Goal: Task Accomplishment & Management: Complete application form

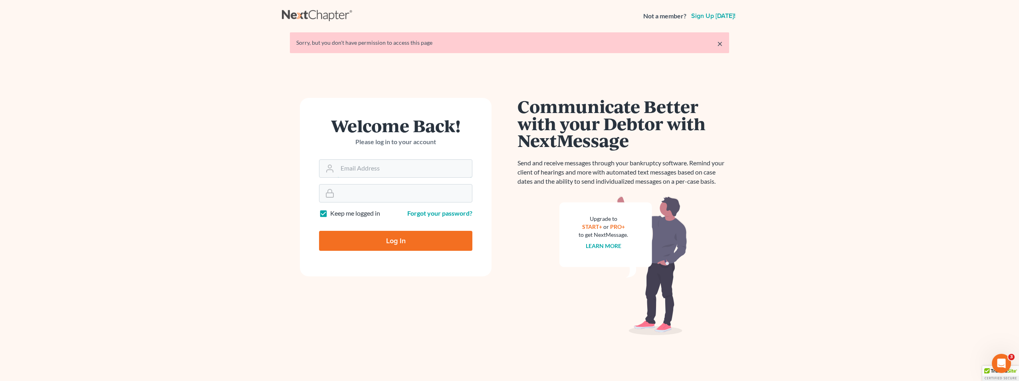
type input "[PERSON_NAME][EMAIL_ADDRESS][DOMAIN_NAME]"
click at [380, 240] on input "Log In" at bounding box center [395, 241] width 153 height 20
type input "Thinking..."
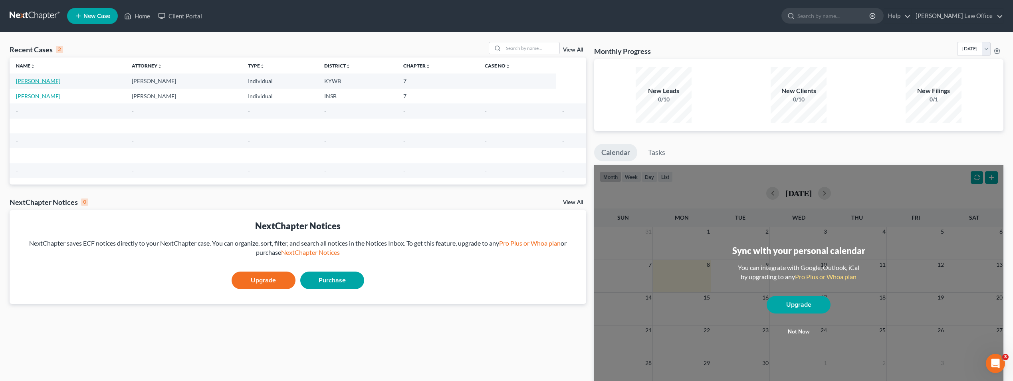
click at [29, 80] on link "Hopkins, Yvette" at bounding box center [38, 80] width 44 height 7
select select "1"
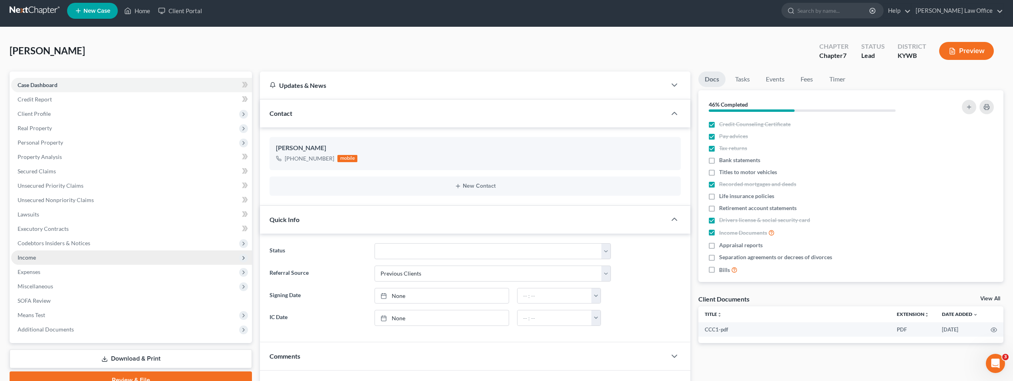
scroll to position [40, 0]
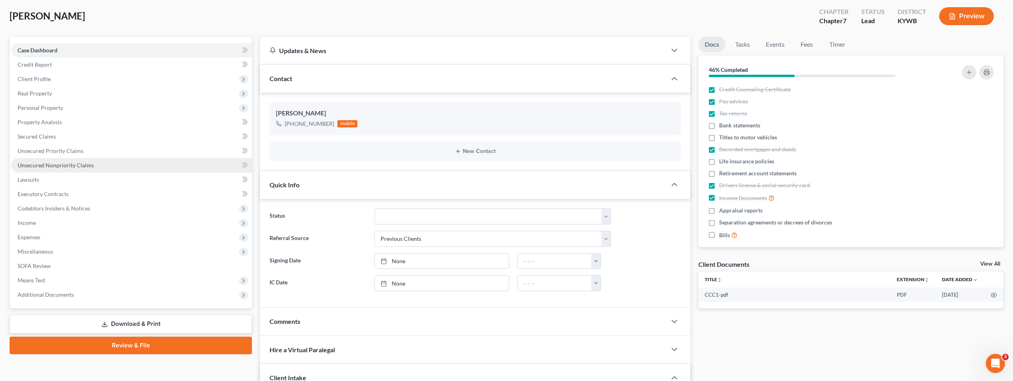
click at [63, 164] on span "Unsecured Nonpriority Claims" at bounding box center [56, 165] width 76 height 7
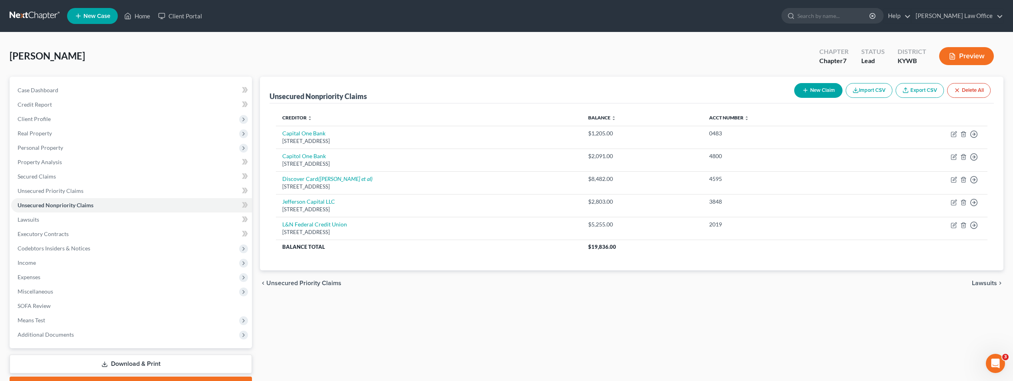
click at [823, 87] on button "New Claim" at bounding box center [818, 90] width 48 height 15
select select "0"
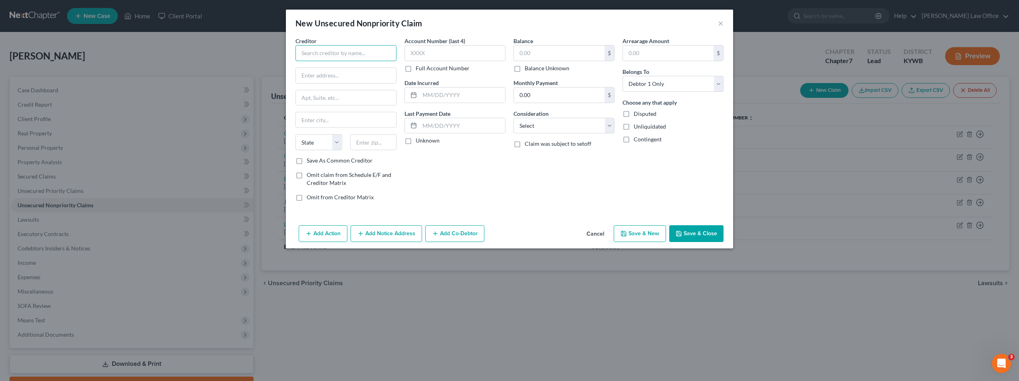
click at [323, 54] on input "text" at bounding box center [345, 53] width 101 height 16
click at [322, 77] on input "text" at bounding box center [346, 75] width 100 height 15
type input "Baptist Health"
type input "400 Kresge Way"
click at [318, 125] on input "text" at bounding box center [346, 119] width 100 height 15
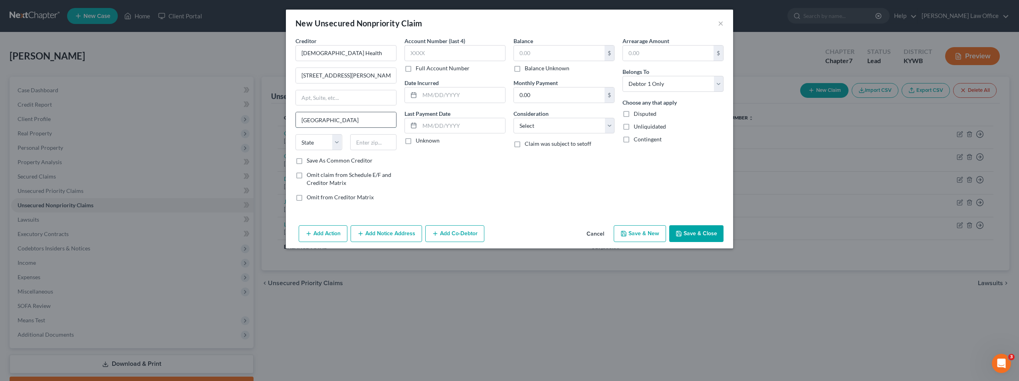
type input "Louisville"
click at [338, 140] on select "State AL AK AR AZ CA CO CT DE DC FL GA GU HI ID IL IN IA KS KY LA ME MD MA MI M…" at bounding box center [318, 142] width 47 height 16
select select "18"
click at [295, 134] on select "State AL AK AR AZ CA CO CT DE DC FL GA GU HI ID IL IN IA KS KY LA ME MD MA MI M…" at bounding box center [318, 142] width 47 height 16
click at [373, 143] on input "text" at bounding box center [373, 142] width 47 height 16
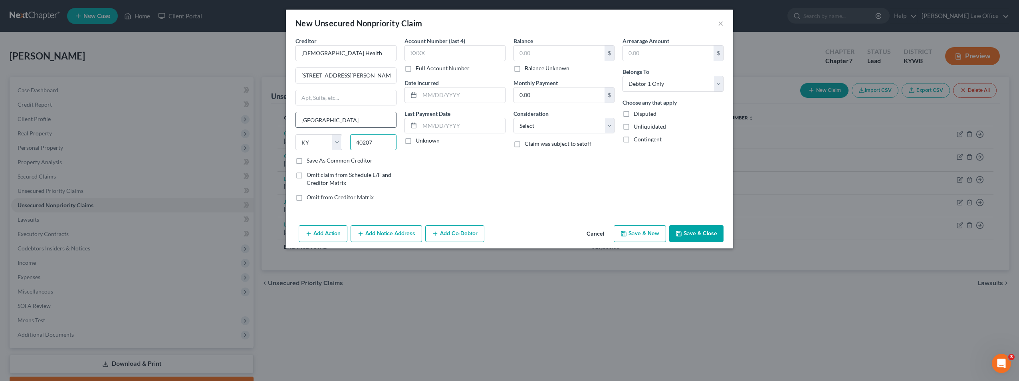
type input "40207"
drag, startPoint x: 334, startPoint y: 116, endPoint x: 274, endPoint y: 124, distance: 60.5
click at [283, 123] on div "New Unsecured Nonpriority Claim × Creditor * Baptist Health 400 Kresge Way Loui…" at bounding box center [509, 190] width 1019 height 381
type input "St. Matthews"
click at [307, 159] on label "Save As Common Creditor" at bounding box center [340, 161] width 66 height 8
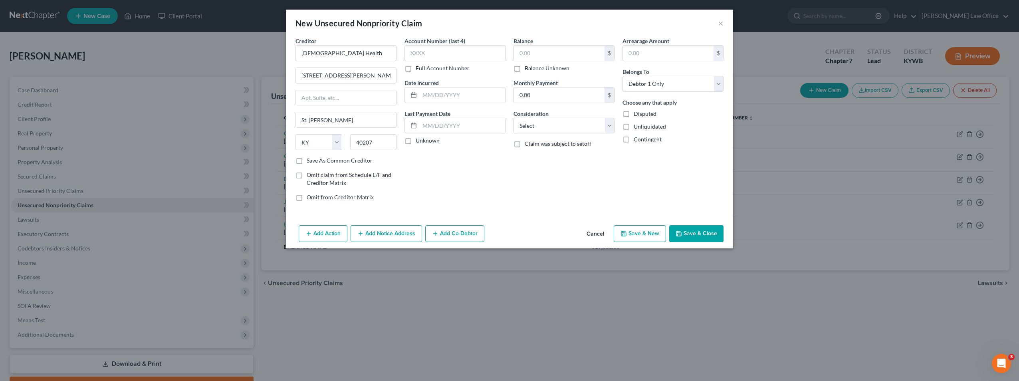
click at [310, 159] on input "Save As Common Creditor" at bounding box center [312, 159] width 5 height 5
checkbox input "true"
drag, startPoint x: 436, startPoint y: 45, endPoint x: 432, endPoint y: 49, distance: 5.1
click at [435, 46] on input "text" at bounding box center [454, 53] width 101 height 16
drag, startPoint x: 432, startPoint y: 49, endPoint x: 401, endPoint y: 57, distance: 32.7
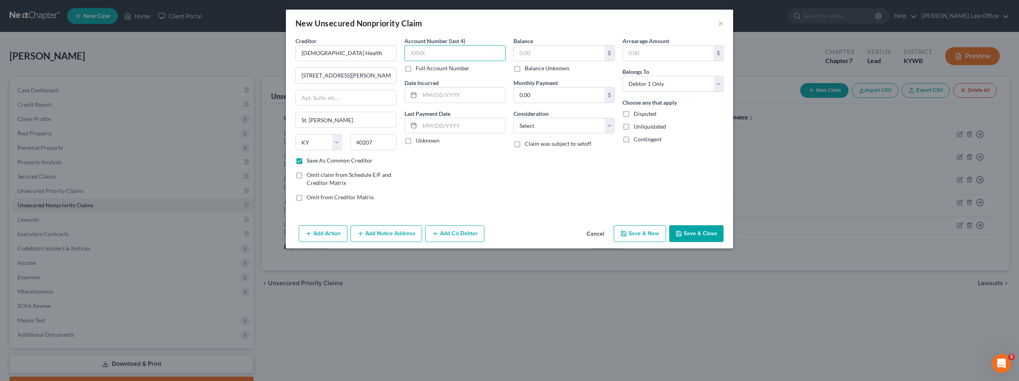
click at [401, 57] on div "Account Number (last 4) Full Account Number Date Incurred Last Payment Date Unk…" at bounding box center [454, 122] width 109 height 171
type input "6639"
click at [410, 96] on div at bounding box center [412, 94] width 15 height 15
click at [422, 95] on input "text" at bounding box center [462, 94] width 85 height 15
type input "04/04/2025"
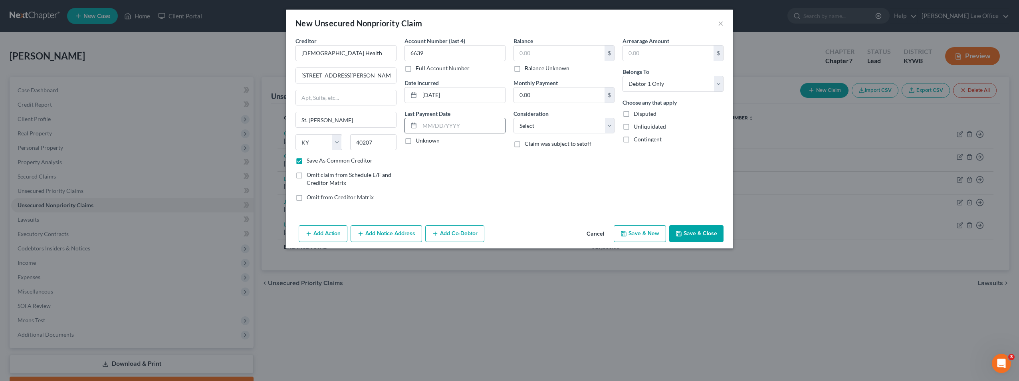
click at [419, 127] on div at bounding box center [412, 125] width 15 height 15
drag, startPoint x: 407, startPoint y: 139, endPoint x: 411, endPoint y: 140, distance: 4.3
click at [416, 139] on label "Unknown" at bounding box center [428, 141] width 24 height 8
click at [419, 139] on input "Unknown" at bounding box center [421, 139] width 5 height 5
checkbox input "true"
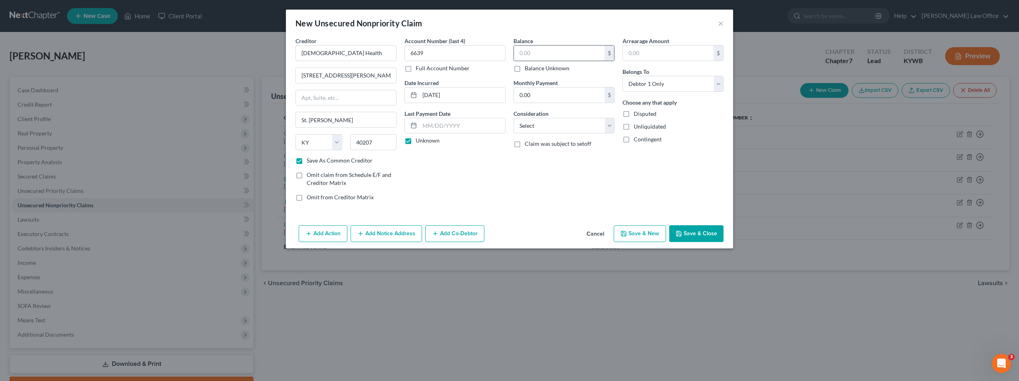
click at [543, 55] on input "text" at bounding box center [559, 53] width 91 height 15
click at [543, 55] on input "3,040" at bounding box center [559, 53] width 91 height 15
type input "3,040"
click at [539, 93] on input "0.00" at bounding box center [559, 94] width 91 height 15
click at [537, 123] on select "Select Cable / Satellite Services Collection Agency Credit Card Debt Debt Couns…" at bounding box center [563, 126] width 101 height 16
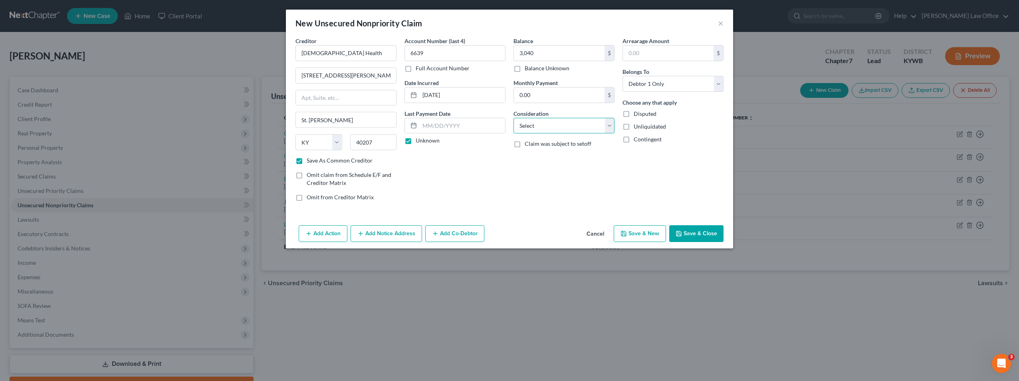
select select "9"
click at [513, 118] on select "Select Cable / Satellite Services Collection Agency Credit Card Debt Debt Couns…" at bounding box center [563, 126] width 101 height 16
click at [650, 236] on button "Save & New" at bounding box center [640, 233] width 52 height 17
checkbox input "false"
select select "0"
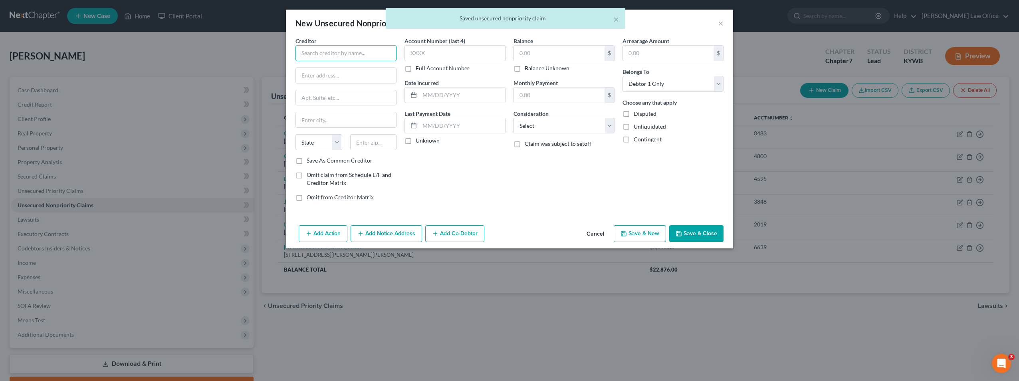
click at [335, 50] on input "text" at bounding box center [345, 53] width 101 height 16
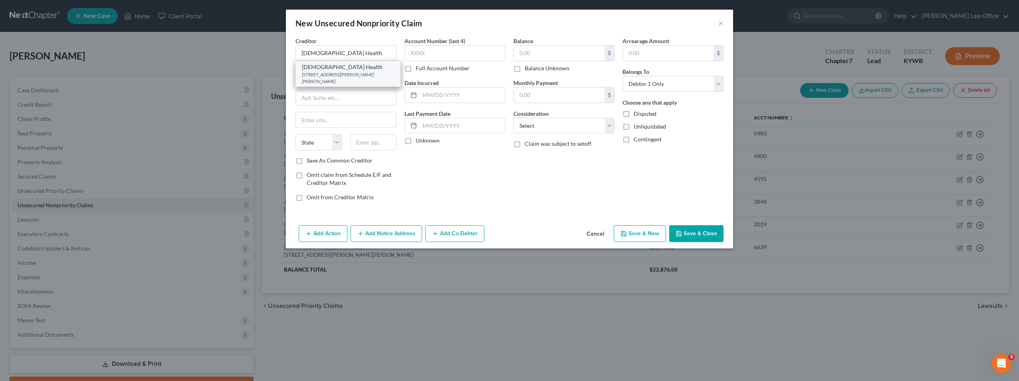
click at [346, 65] on div "Baptist Health" at bounding box center [348, 67] width 92 height 8
type input "Baptist Health"
type input "400 Kresge Way"
type input "St. Matthews"
select select "18"
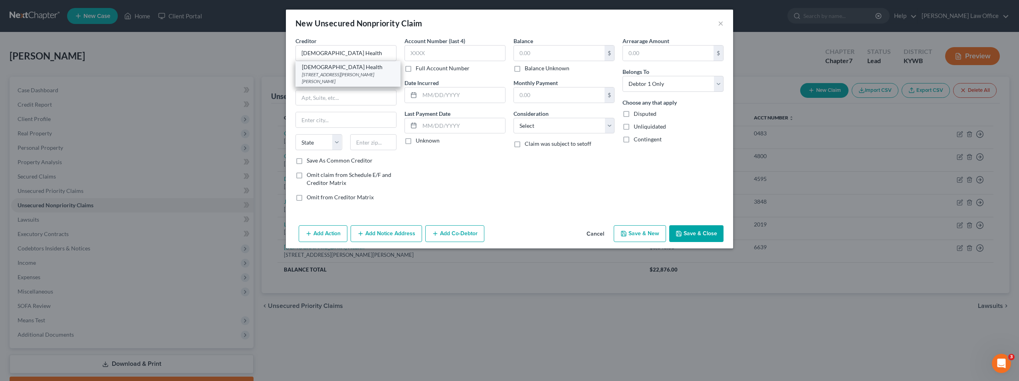
type input "40207"
click at [307, 199] on label "Omit from Creditor Matrix" at bounding box center [340, 197] width 67 height 8
click at [310, 198] on input "Omit from Creditor Matrix" at bounding box center [312, 195] width 5 height 5
checkbox input "true"
click at [426, 53] on input "text" at bounding box center [454, 53] width 101 height 16
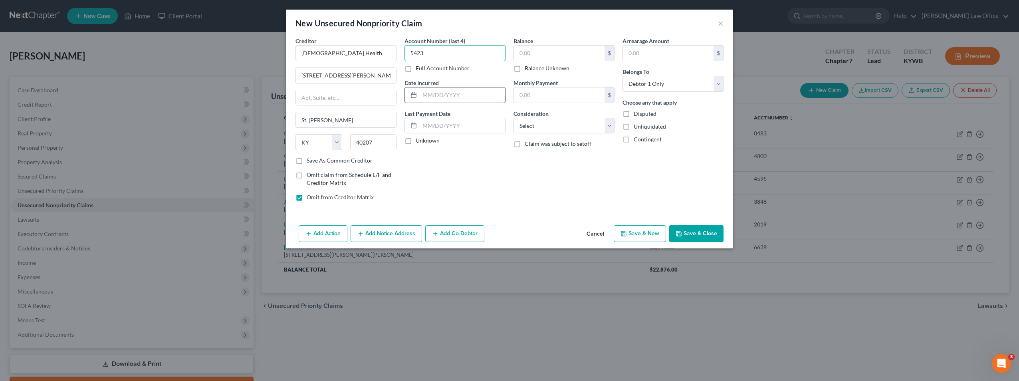
type input "5423"
click at [426, 98] on input "text" at bounding box center [462, 94] width 85 height 15
click at [429, 99] on input "text" at bounding box center [462, 94] width 85 height 15
drag, startPoint x: 435, startPoint y: 97, endPoint x: 444, endPoint y: 105, distance: 11.9
click at [436, 100] on input "0402025" at bounding box center [462, 94] width 85 height 15
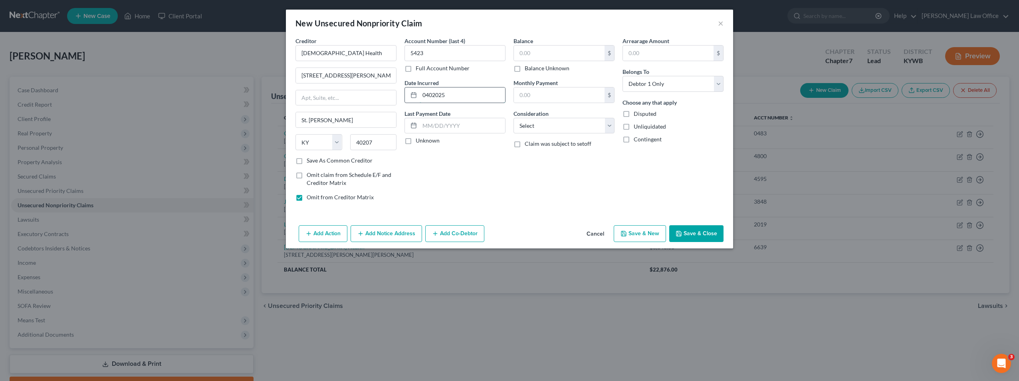
drag, startPoint x: 429, startPoint y: 97, endPoint x: 439, endPoint y: 99, distance: 10.2
click at [430, 97] on input "0402025" at bounding box center [462, 94] width 85 height 15
type input "04/04/2025"
click at [416, 144] on label "Unknown" at bounding box center [428, 141] width 24 height 8
click at [419, 142] on input "Unknown" at bounding box center [421, 139] width 5 height 5
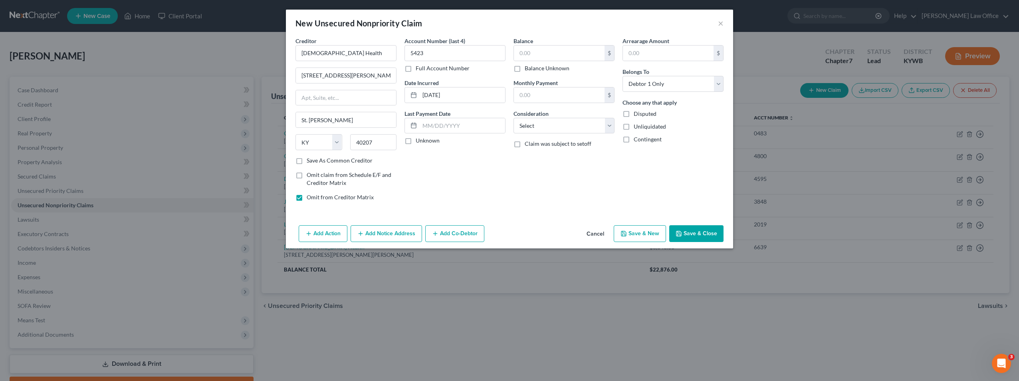
checkbox input "true"
click at [537, 50] on input "text" at bounding box center [559, 53] width 91 height 15
type input "50"
click at [505, 69] on div "Account Number (last 4) 5423 Full Account Number Date Incurred 04/04/2025 Last …" at bounding box center [454, 122] width 109 height 171
click at [701, 236] on button "Save & Close" at bounding box center [696, 233] width 54 height 17
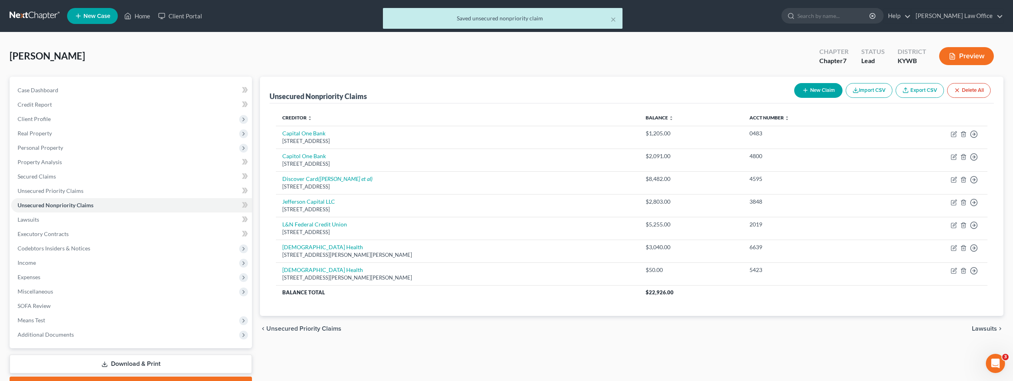
click at [982, 51] on button "Preview" at bounding box center [966, 56] width 55 height 18
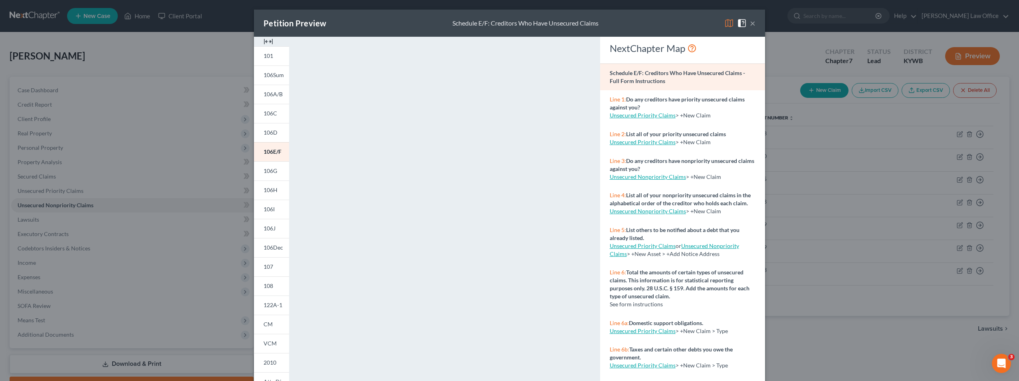
click at [170, 102] on div "Petition Preview Schedule E/F: Creditors Who Have Unsecured Claims × 101 106Sum…" at bounding box center [509, 190] width 1019 height 381
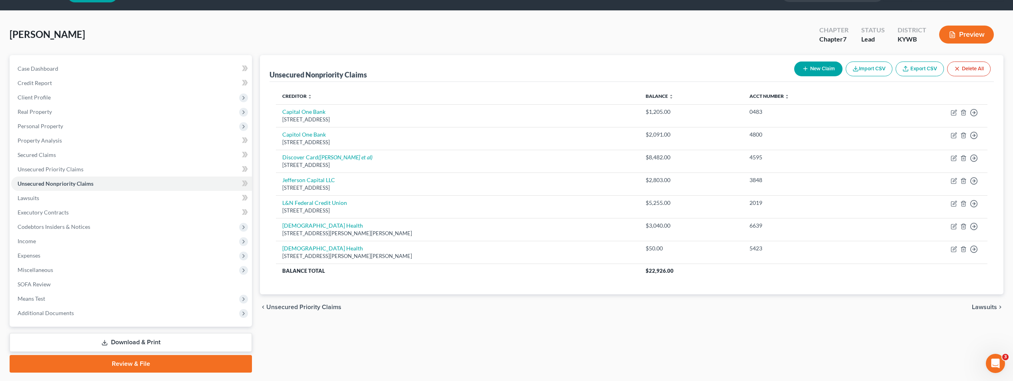
scroll to position [4, 0]
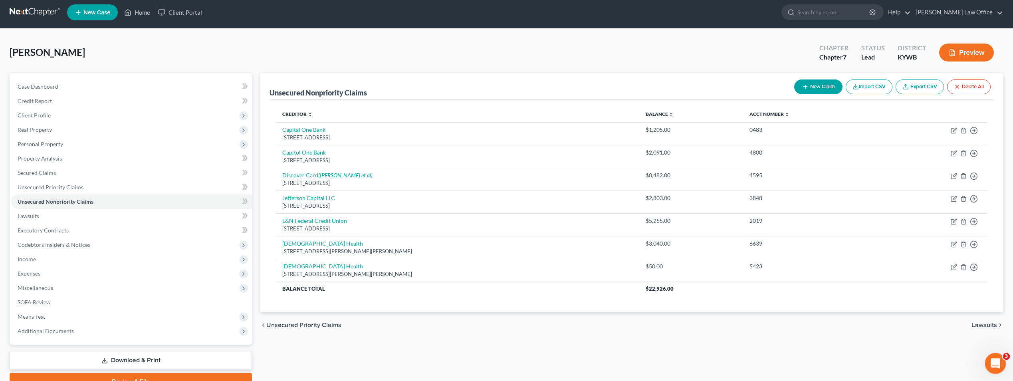
click at [999, 359] on div "Open Intercom Messenger" at bounding box center [994, 362] width 26 height 26
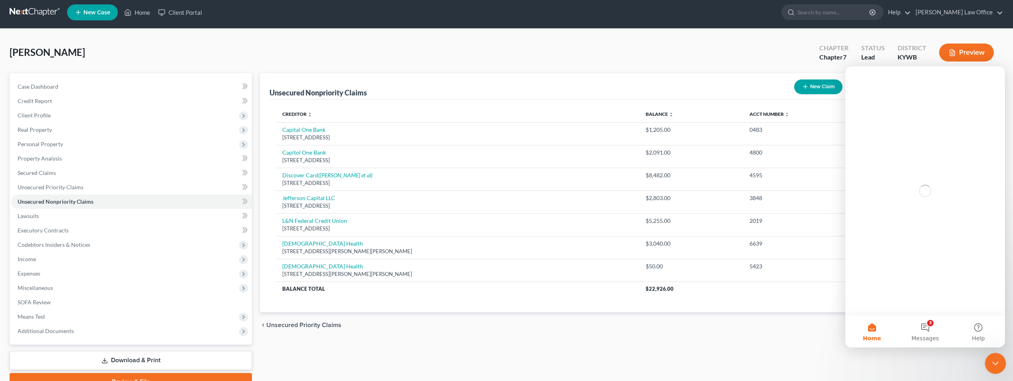
scroll to position [0, 0]
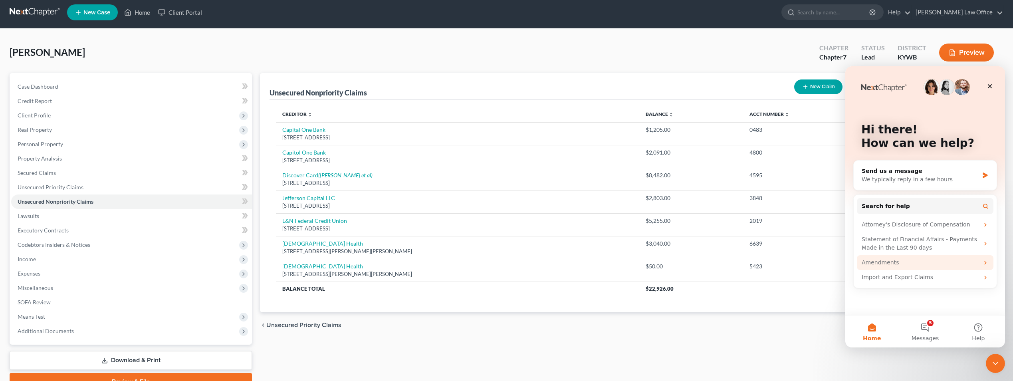
click at [873, 260] on div "Amendments" at bounding box center [920, 262] width 117 height 8
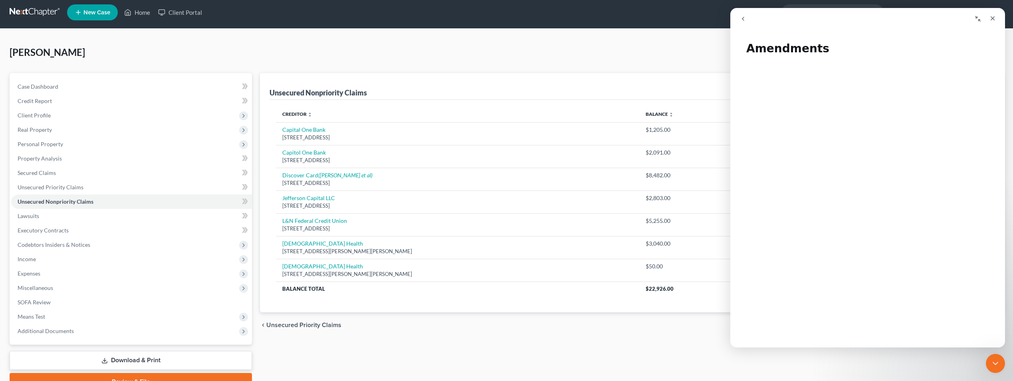
click at [694, 366] on div "Unsecured Nonpriority Claims New Claim Import CSV Export CSV Delete All Credito…" at bounding box center [631, 231] width 751 height 317
click at [994, 18] on icon "Close" at bounding box center [992, 18] width 6 height 6
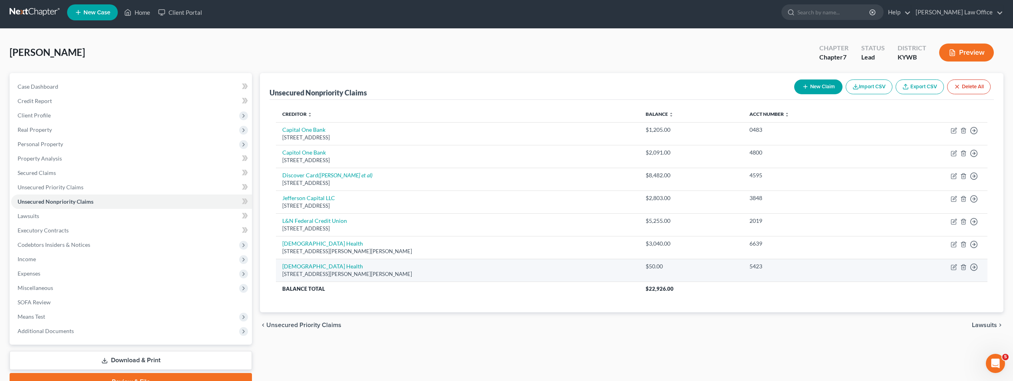
scroll to position [44, 0]
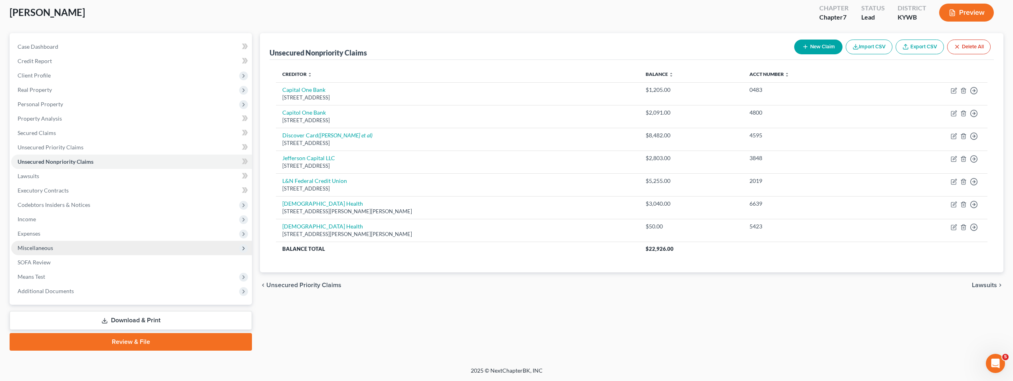
drag, startPoint x: 511, startPoint y: 261, endPoint x: 34, endPoint y: 246, distance: 477.3
click at [34, 246] on span "Miscellaneous" at bounding box center [36, 247] width 36 height 7
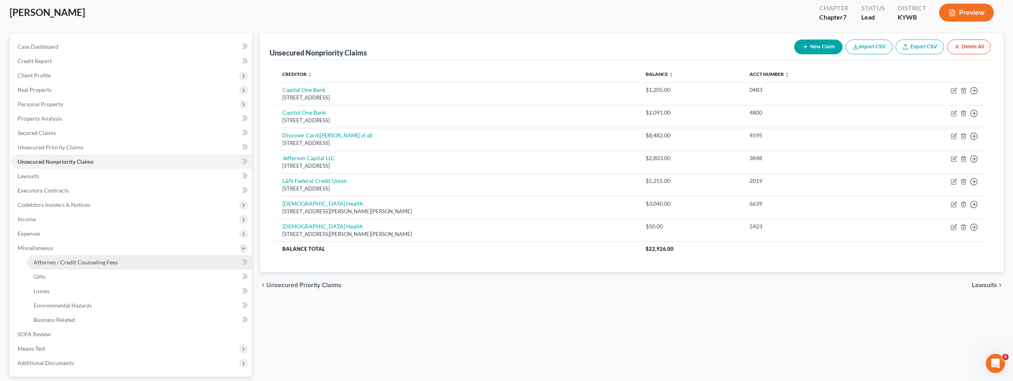
click at [54, 264] on span "Attorney / Credit Counseling Fees" at bounding box center [76, 262] width 84 height 7
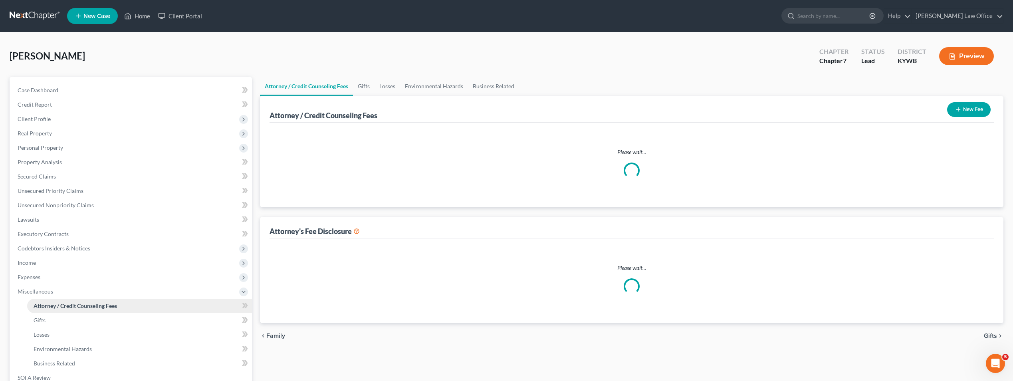
select select "0"
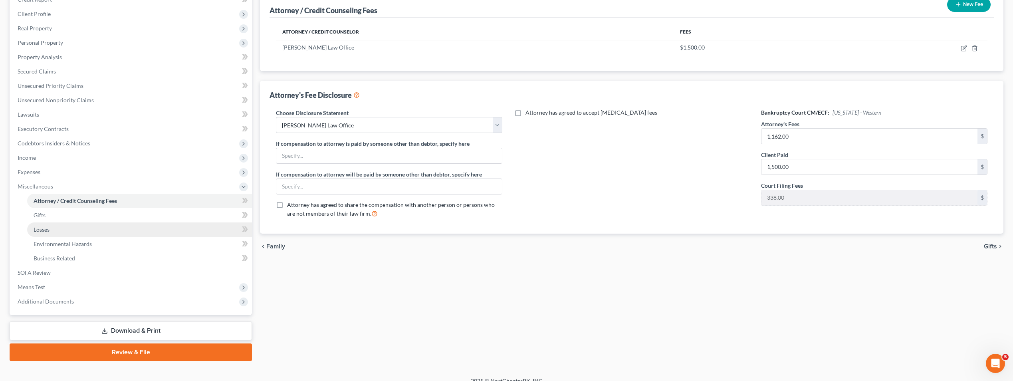
scroll to position [115, 0]
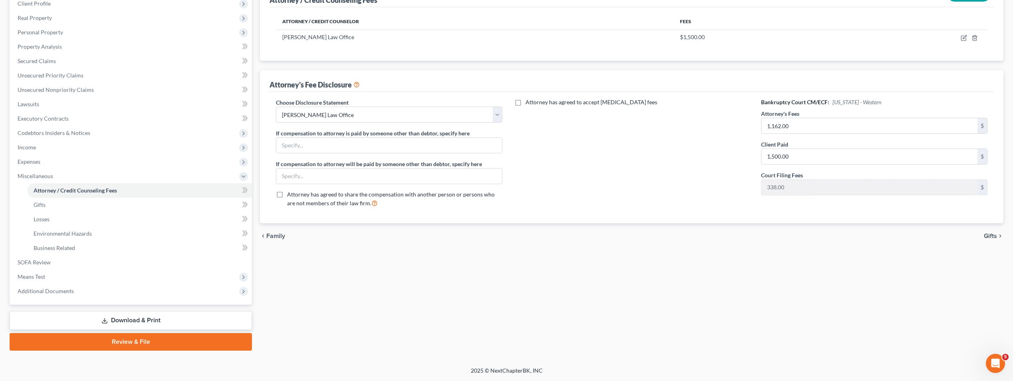
click at [144, 323] on link "Download & Print" at bounding box center [131, 320] width 242 height 19
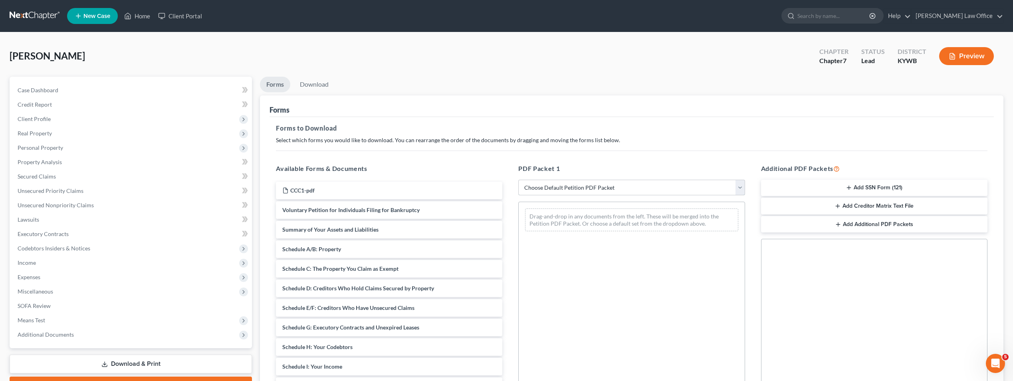
click at [738, 187] on select "Choose Default Petition PDF Packet Complete Bankruptcy Petition (all forms and …" at bounding box center [631, 188] width 226 height 16
select select "2"
click at [518, 180] on select "Choose Default Petition PDF Packet Complete Bankruptcy Petition (all forms and …" at bounding box center [631, 188] width 226 height 16
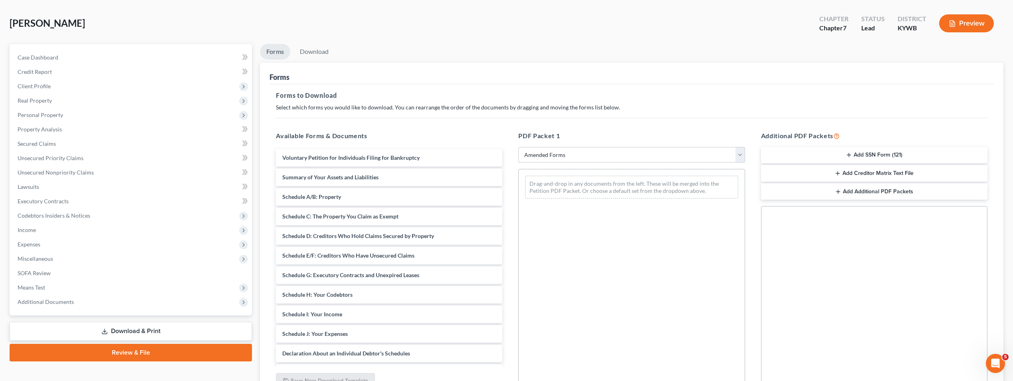
scroll to position [32, 0]
click at [741, 155] on select "Choose Default Petition PDF Packet Complete Bankruptcy Petition (all forms and …" at bounding box center [631, 155] width 226 height 16
click at [739, 155] on select "Choose Default Petition PDF Packet Complete Bankruptcy Petition (all forms and …" at bounding box center [631, 155] width 226 height 16
click at [968, 22] on button "Preview" at bounding box center [966, 24] width 55 height 18
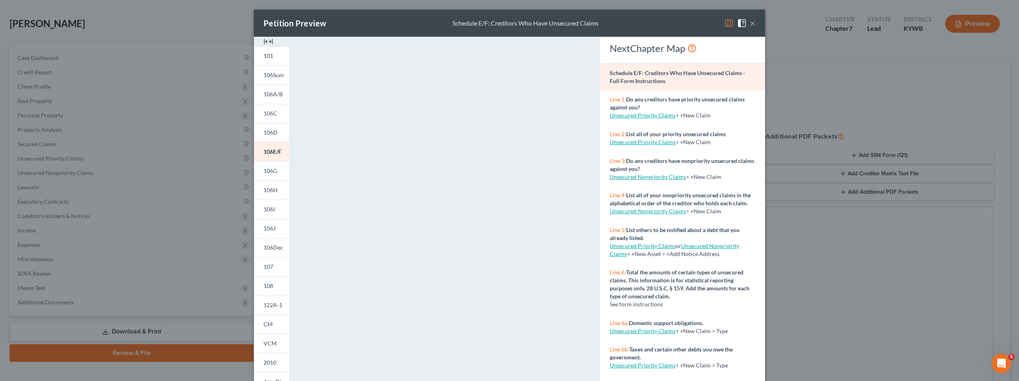
click at [752, 24] on button "×" at bounding box center [753, 23] width 6 height 10
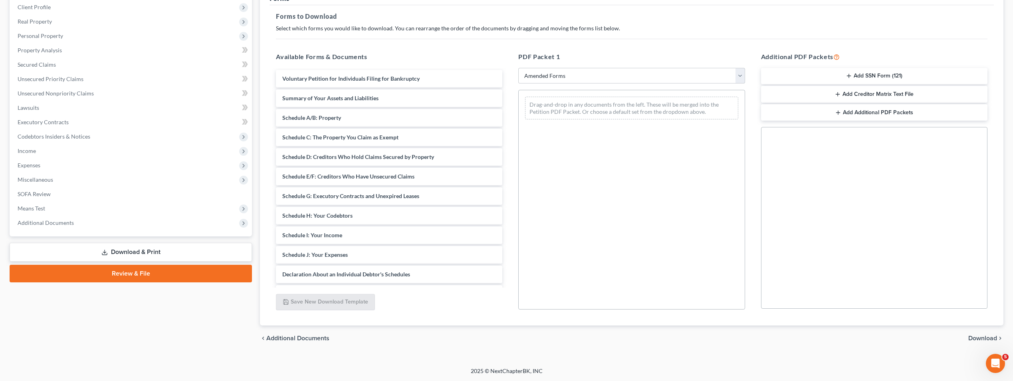
scroll to position [112, 0]
click at [392, 179] on span "Schedule E/F: Creditors Who Have Unsecured Claims" at bounding box center [348, 175] width 132 height 7
click at [985, 339] on span "Download" at bounding box center [982, 338] width 29 height 6
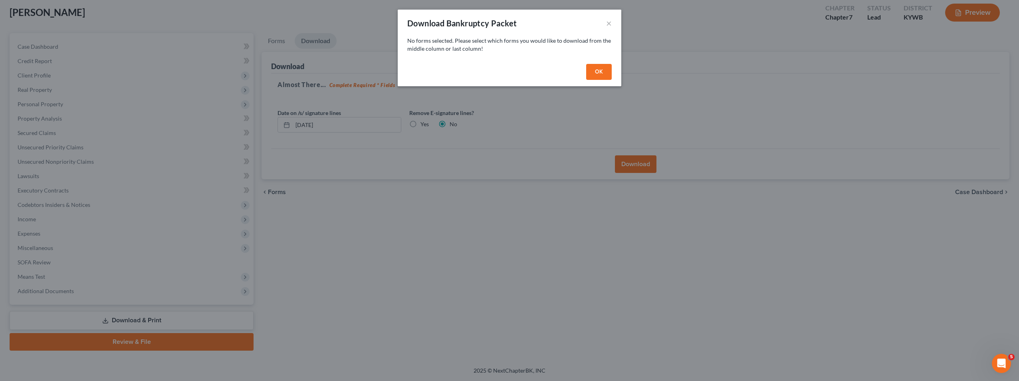
click at [606, 71] on button "OK" at bounding box center [599, 72] width 26 height 16
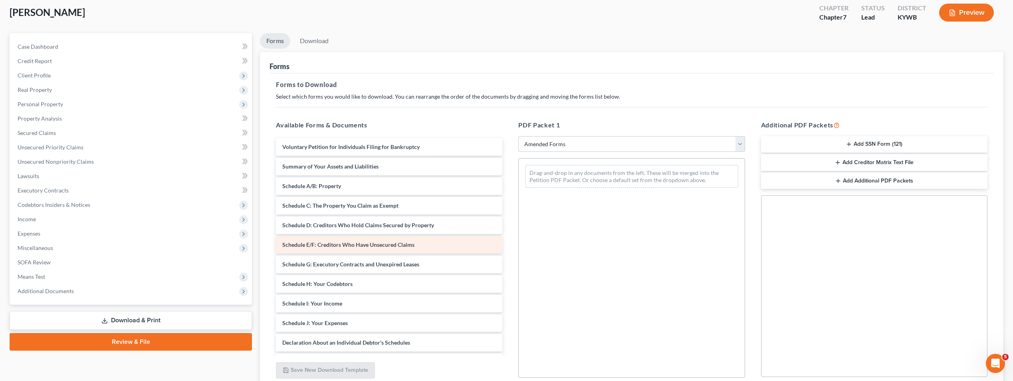
click at [380, 244] on span "Schedule E/F: Creditors Who Have Unsecured Claims" at bounding box center [348, 244] width 132 height 7
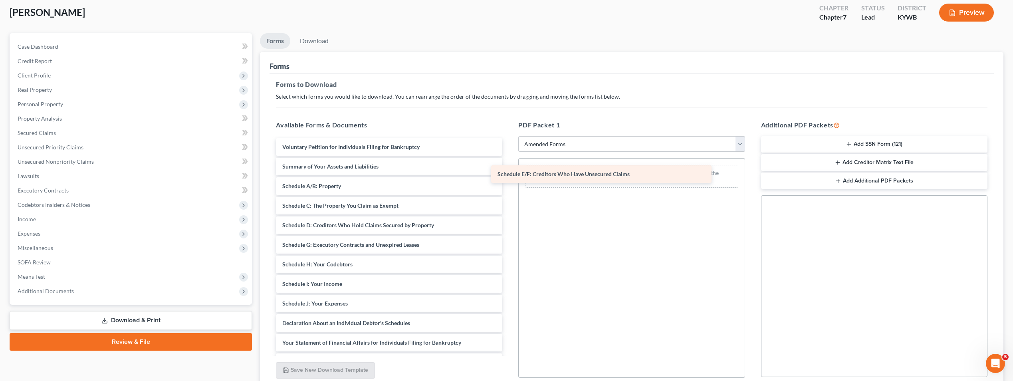
drag, startPoint x: 380, startPoint y: 244, endPoint x: 597, endPoint y: 173, distance: 228.1
click at [509, 173] on div "Schedule E/F: Creditors Who Have Unsecured Claims Voluntary Petition for Indivi…" at bounding box center [388, 303] width 239 height 331
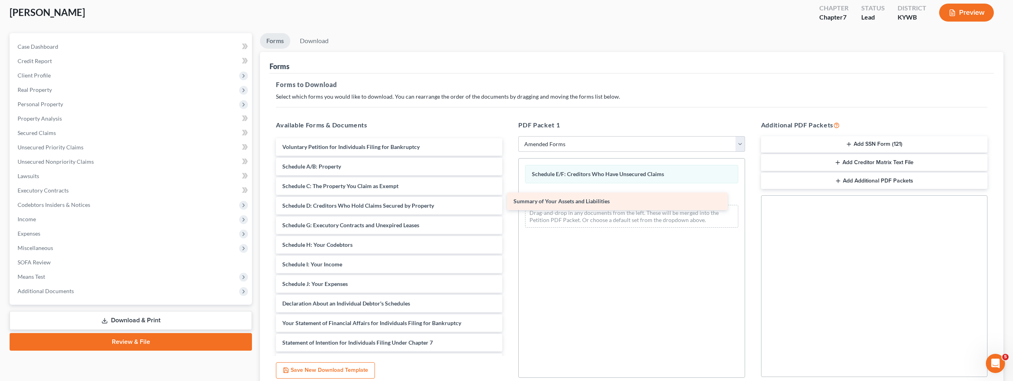
drag, startPoint x: 370, startPoint y: 168, endPoint x: 602, endPoint y: 203, distance: 234.1
click at [509, 203] on div "Summary of Your Assets and Liabilities Voluntary Petition for Individuals Filin…" at bounding box center [388, 293] width 239 height 311
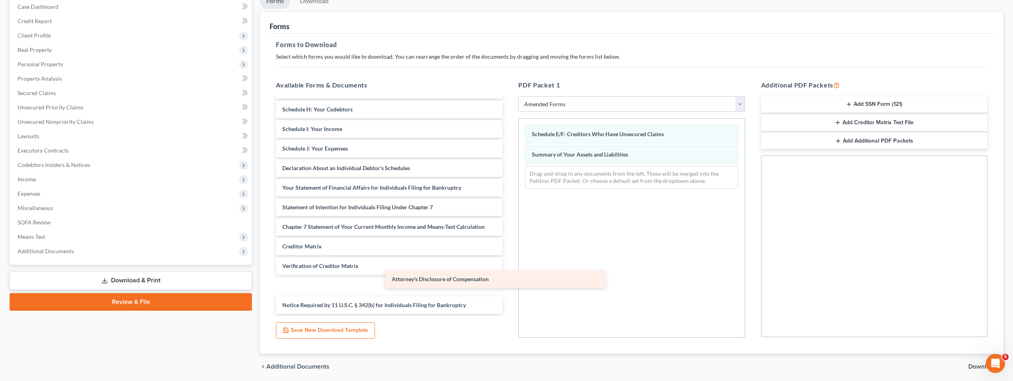
scroll to position [76, 0]
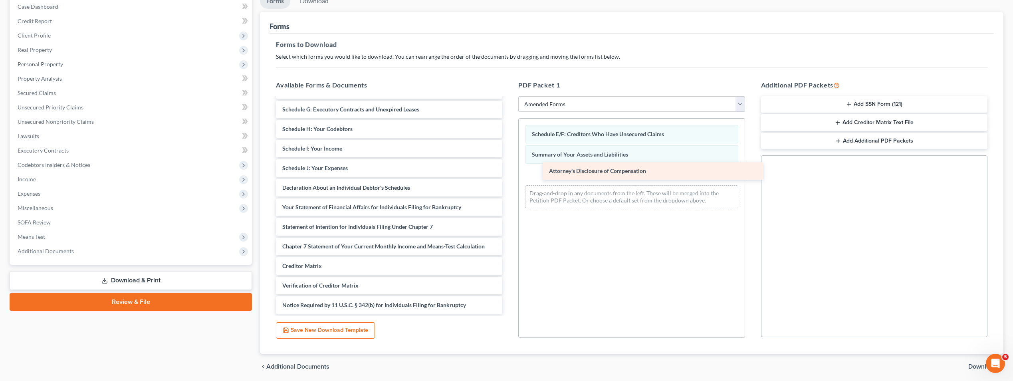
drag, startPoint x: 367, startPoint y: 304, endPoint x: 635, endPoint y: 166, distance: 301.4
click at [509, 166] on div "Attorney's Disclosure of Compensation Voluntary Petition for Individuals Filing…" at bounding box center [388, 167] width 239 height 291
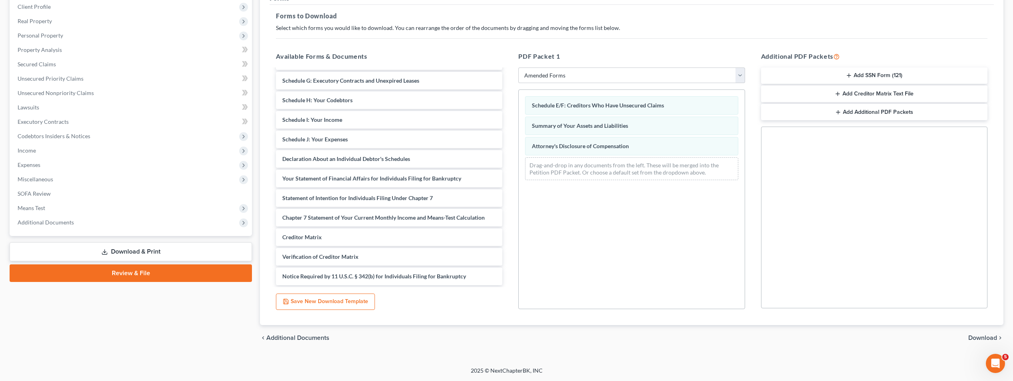
click at [987, 337] on span "Download" at bounding box center [982, 338] width 29 height 6
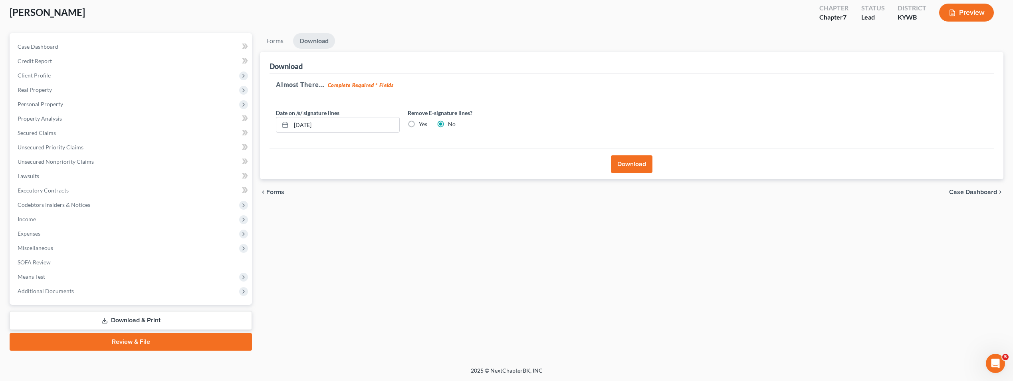
scroll to position [44, 0]
click at [326, 125] on input "09/08/2025" at bounding box center [345, 124] width 108 height 15
click at [309, 126] on input "09/08/2025" at bounding box center [345, 124] width 108 height 15
type input "09/07/2025"
click at [635, 162] on button "Download" at bounding box center [632, 164] width 42 height 18
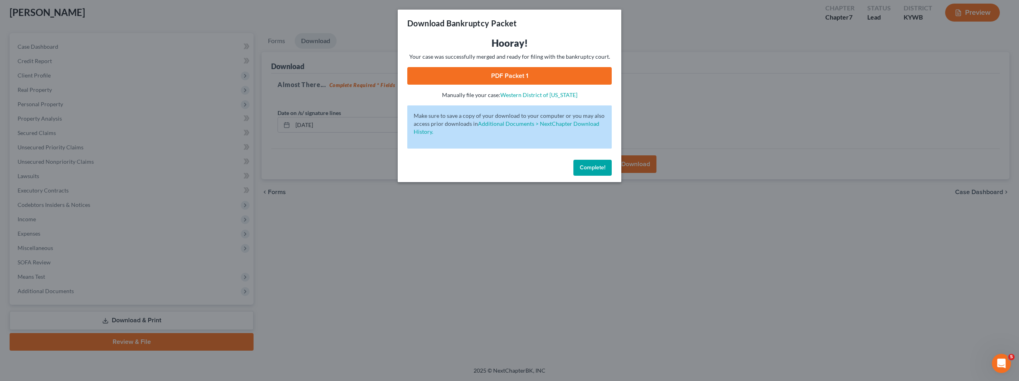
click at [590, 170] on span "Complete!" at bounding box center [593, 167] width 26 height 7
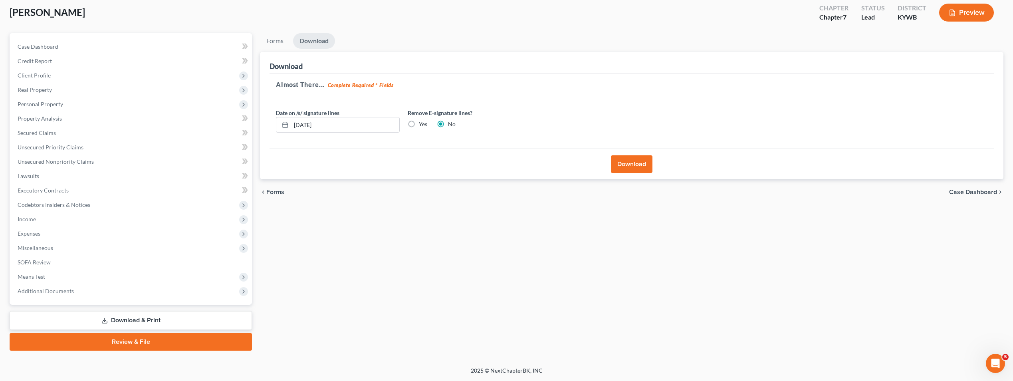
click at [133, 343] on link "Review & File" at bounding box center [131, 342] width 242 height 18
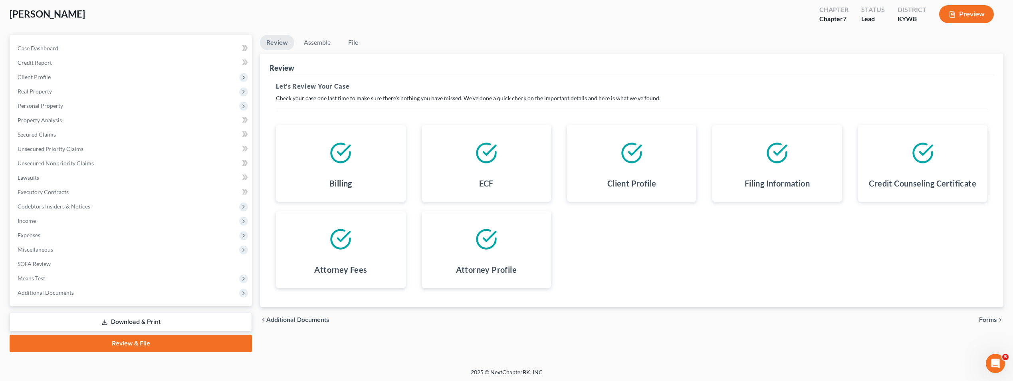
scroll to position [44, 0]
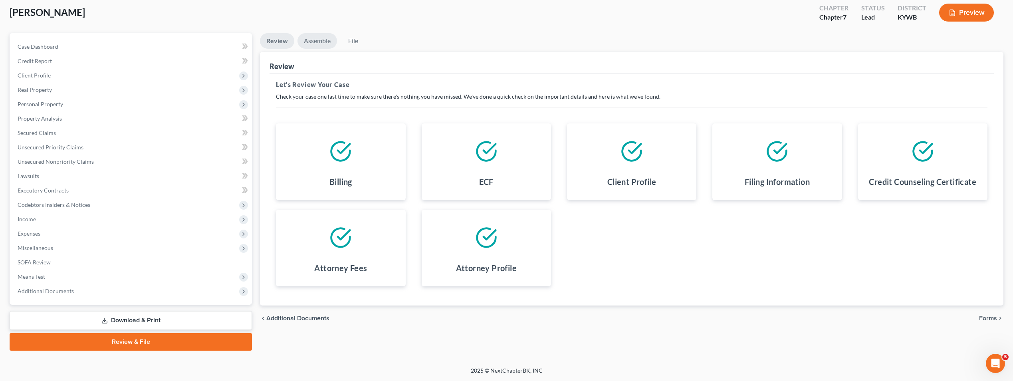
click at [320, 42] on link "Assemble" at bounding box center [317, 41] width 40 height 16
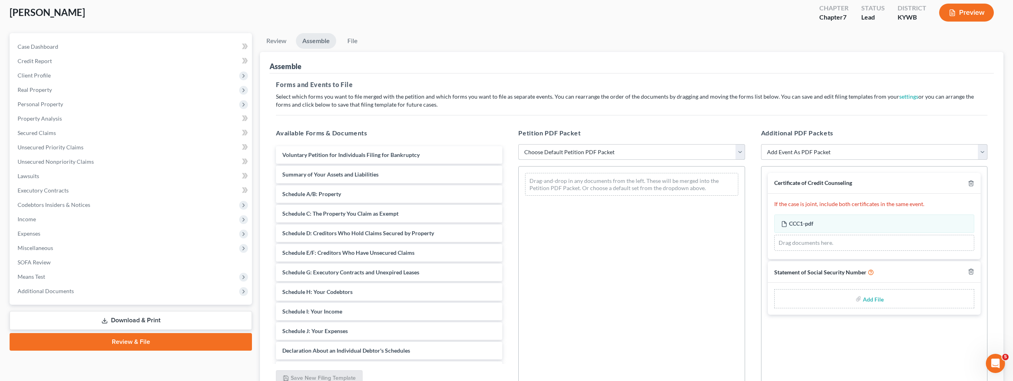
click at [740, 147] on select "Choose Default Petition PDF Packet Emergency Filing (Voluntary Petition and Cre…" at bounding box center [631, 152] width 226 height 16
click at [518, 144] on select "Choose Default Petition PDF Packet Emergency Filing (Voluntary Petition and Cre…" at bounding box center [631, 152] width 226 height 16
click at [561, 161] on div "Petition PDF Packet Choose Default Petition PDF Packet Emergency Filing (Volunt…" at bounding box center [631, 257] width 242 height 271
click at [562, 156] on select "Choose Default Petition PDF Packet Emergency Filing (Voluntary Petition and Cre…" at bounding box center [631, 152] width 226 height 16
select select "1"
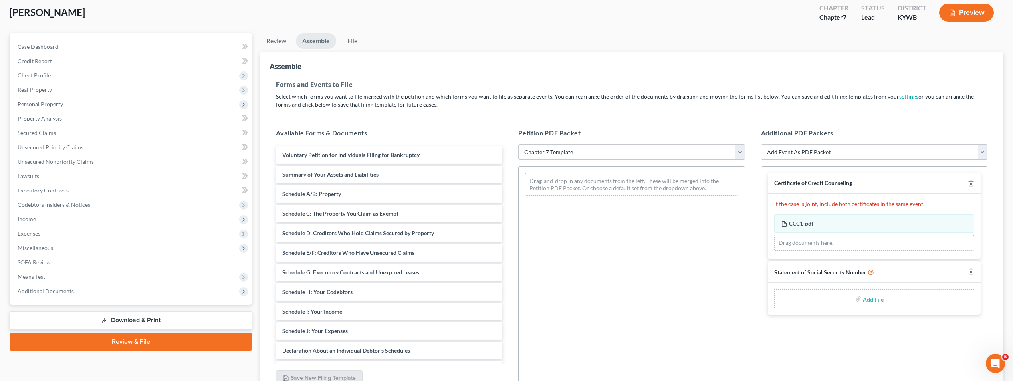
click at [518, 144] on select "Choose Default Petition PDF Packet Emergency Filing (Voluntary Petition and Cre…" at bounding box center [631, 152] width 226 height 16
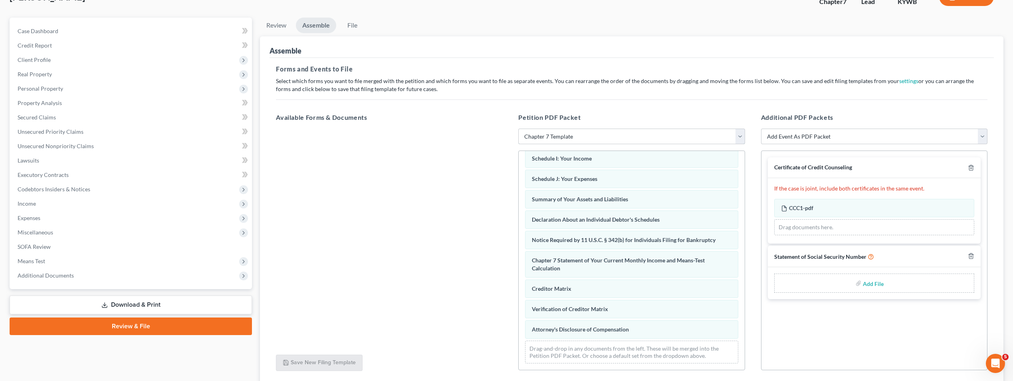
scroll to position [80, 0]
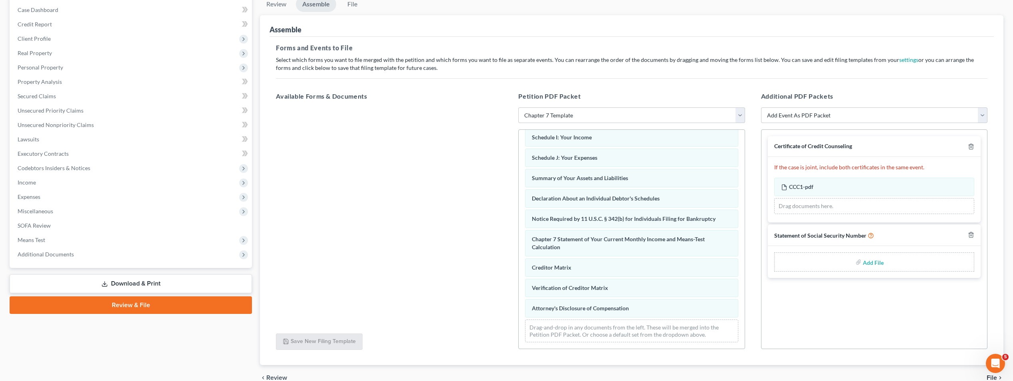
click at [872, 262] on input "file" at bounding box center [872, 262] width 19 height 14
drag, startPoint x: 870, startPoint y: 262, endPoint x: 824, endPoint y: 312, distance: 67.5
click at [824, 312] on div "Certificate of Credit Counseling If the case is joint, include both certificate…" at bounding box center [874, 239] width 226 height 220
click at [136, 280] on link "Download & Print" at bounding box center [131, 283] width 242 height 19
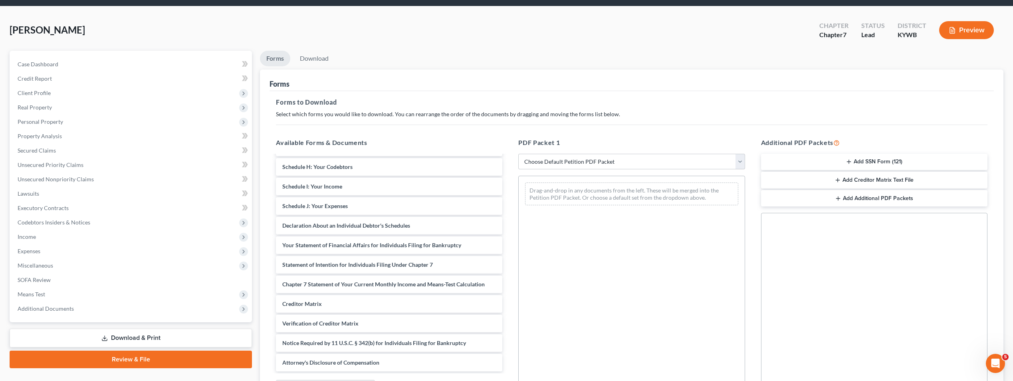
scroll to position [40, 0]
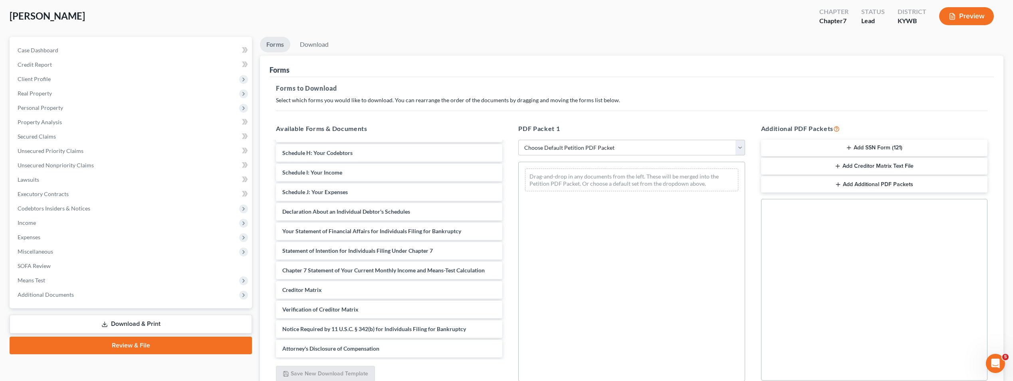
click at [846, 149] on icon "button" at bounding box center [849, 148] width 6 height 6
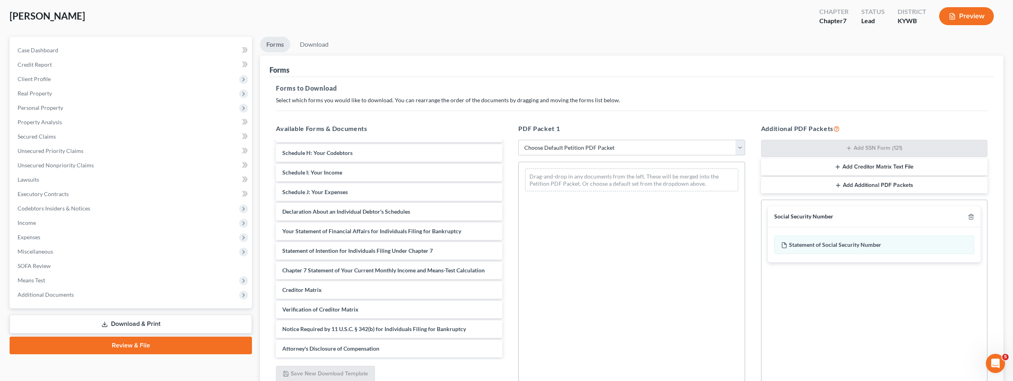
click at [151, 324] on link "Download & Print" at bounding box center [131, 324] width 242 height 19
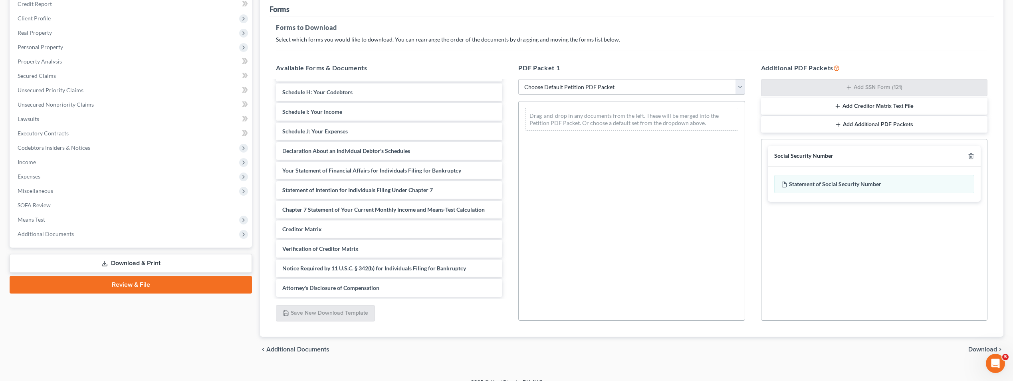
scroll to position [112, 0]
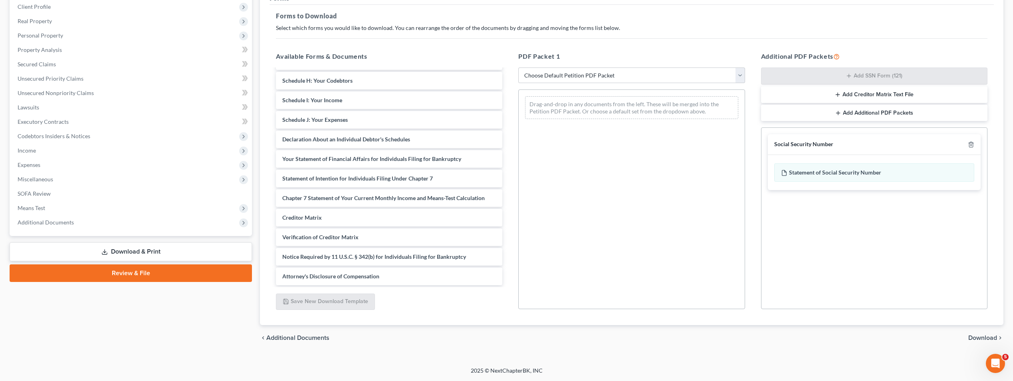
click at [978, 337] on span "Download" at bounding box center [982, 338] width 29 height 6
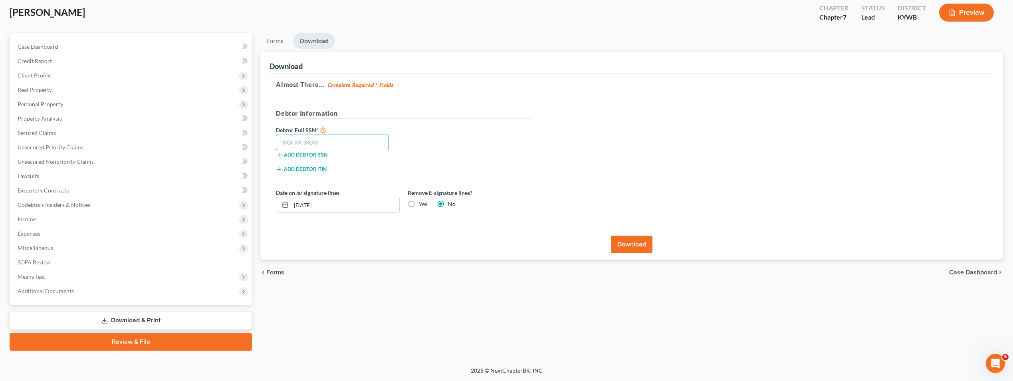
drag, startPoint x: 323, startPoint y: 144, endPoint x: 267, endPoint y: 150, distance: 56.6
click at [267, 150] on div "Download Almost There... Complete Required * Fields Debtor Information Debtor F…" at bounding box center [631, 156] width 743 height 208
type input "360-78-7880"
click at [307, 207] on input "09/08/2025" at bounding box center [345, 204] width 108 height 15
type input "09/07/2025"
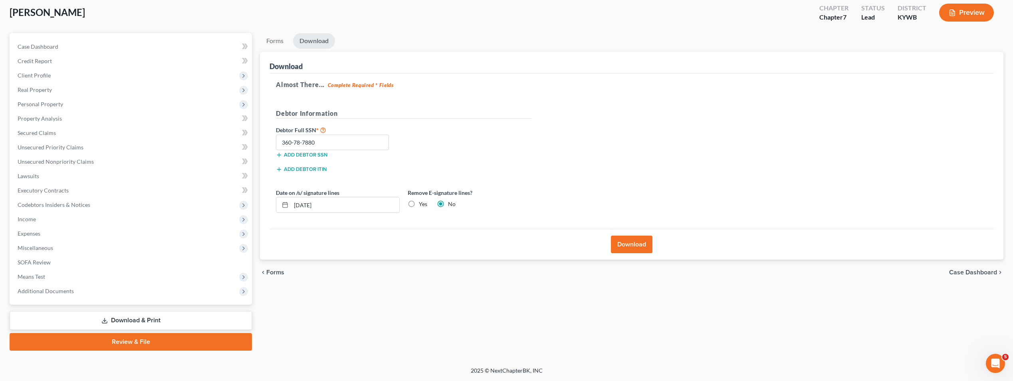
click at [634, 247] on button "Download" at bounding box center [632, 245] width 42 height 18
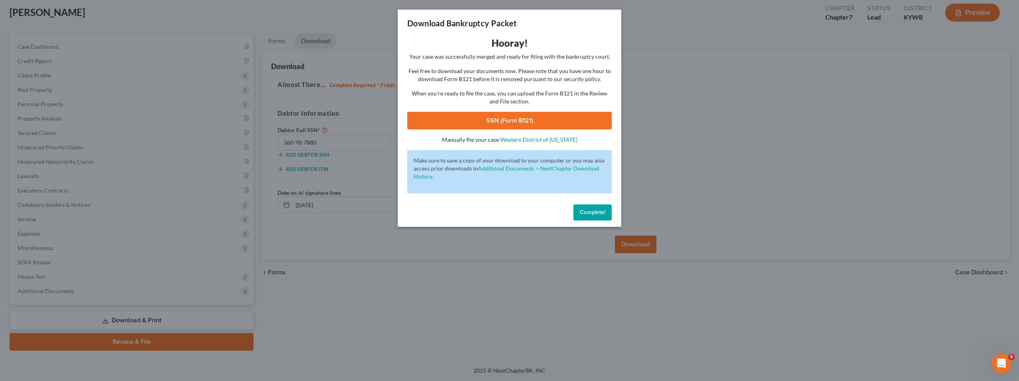
click at [595, 213] on span "Complete!" at bounding box center [593, 212] width 26 height 7
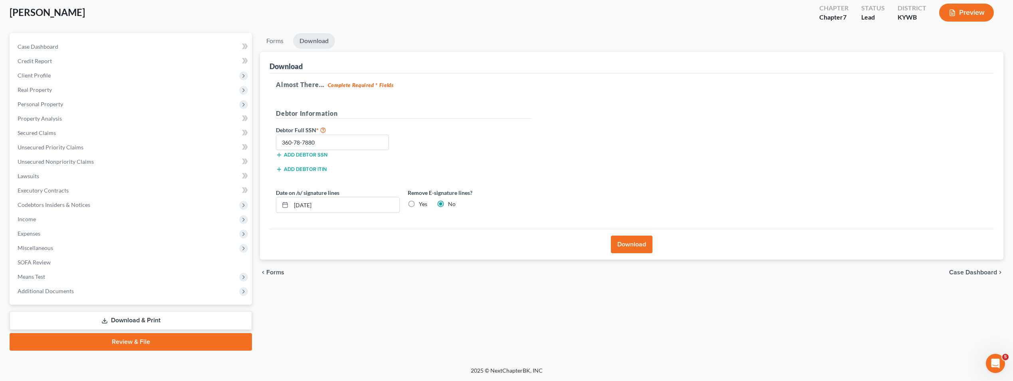
click at [175, 347] on link "Review & File" at bounding box center [131, 342] width 242 height 18
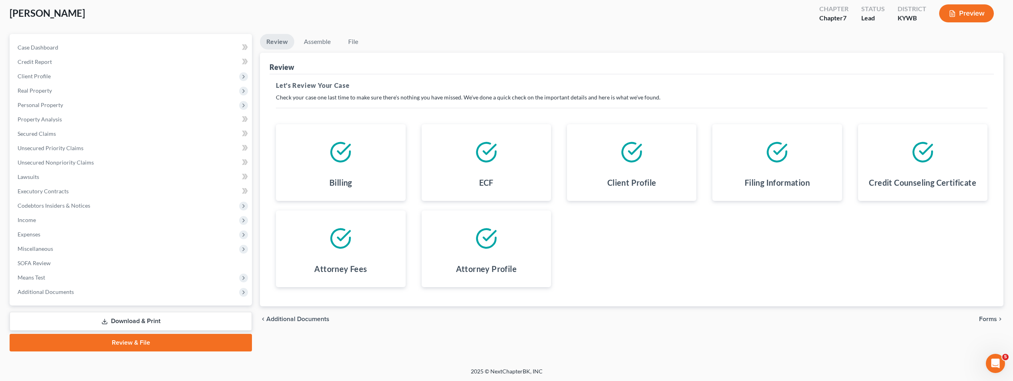
scroll to position [44, 0]
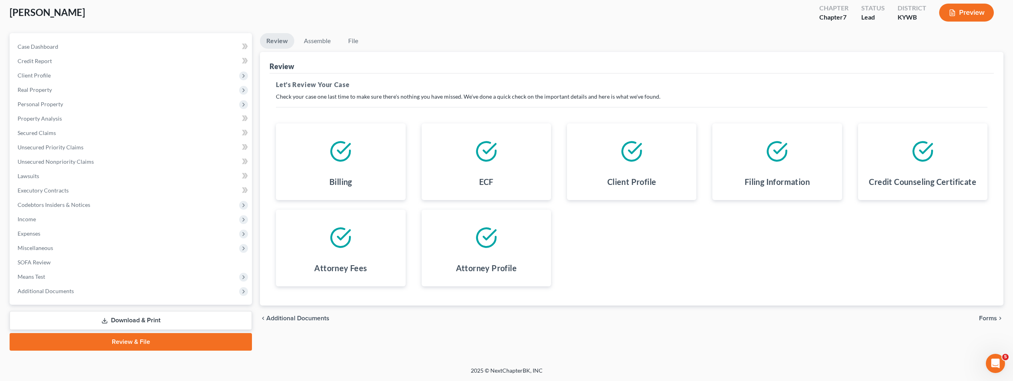
click at [987, 320] on span "Forms" at bounding box center [988, 318] width 18 height 6
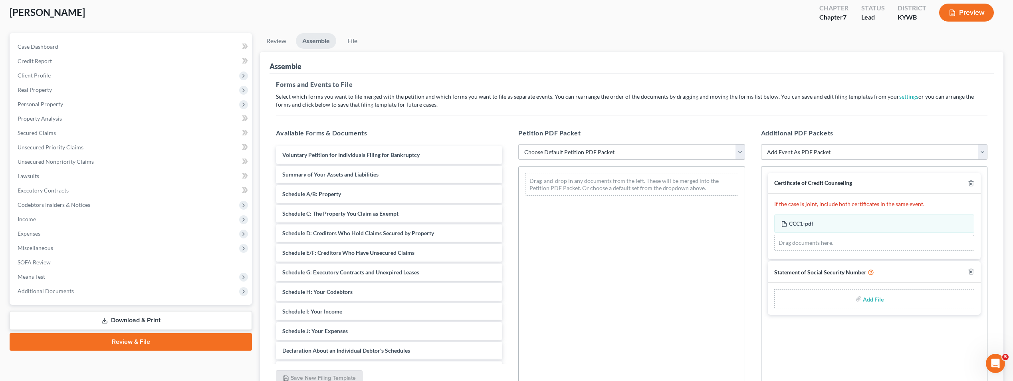
click at [592, 149] on select "Choose Default Petition PDF Packet Emergency Filing (Voluntary Petition and Cre…" at bounding box center [631, 152] width 226 height 16
select select "1"
click at [518, 144] on select "Choose Default Petition PDF Packet Emergency Filing (Voluntary Petition and Cre…" at bounding box center [631, 152] width 226 height 16
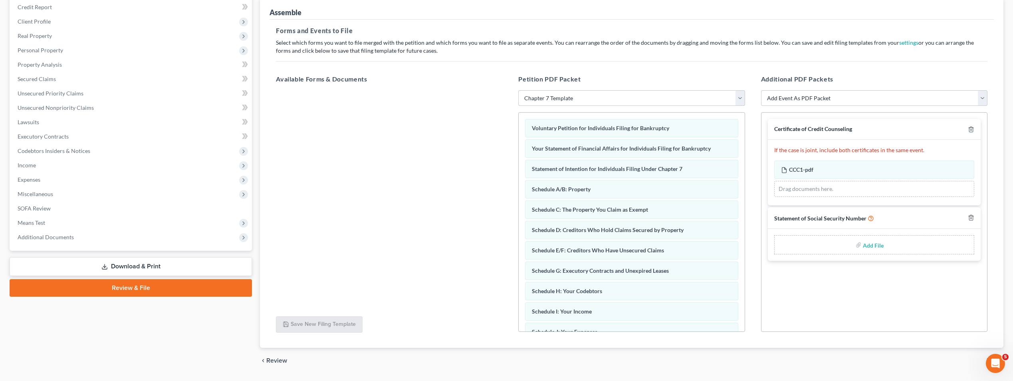
scroll to position [120, 0]
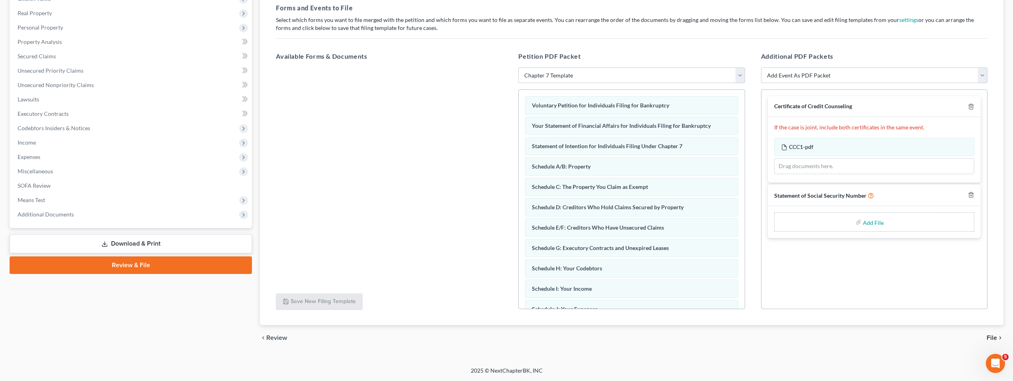
click at [878, 224] on input "file" at bounding box center [872, 222] width 19 height 14
click at [872, 222] on input "file" at bounding box center [872, 222] width 19 height 14
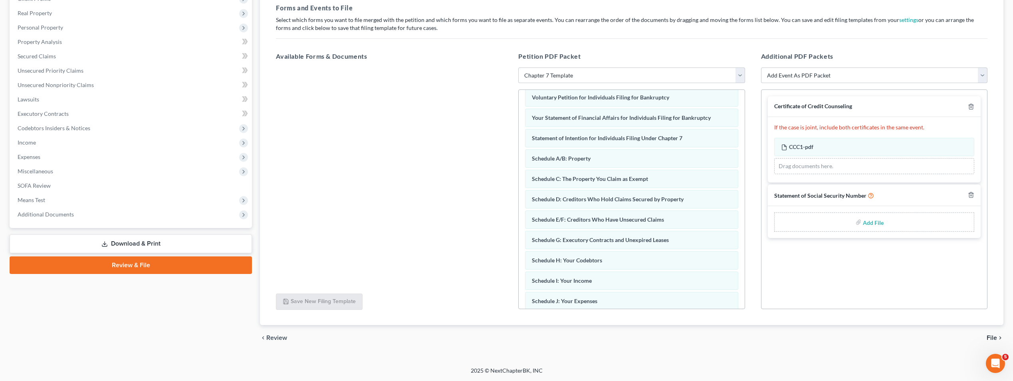
scroll to position [0, 0]
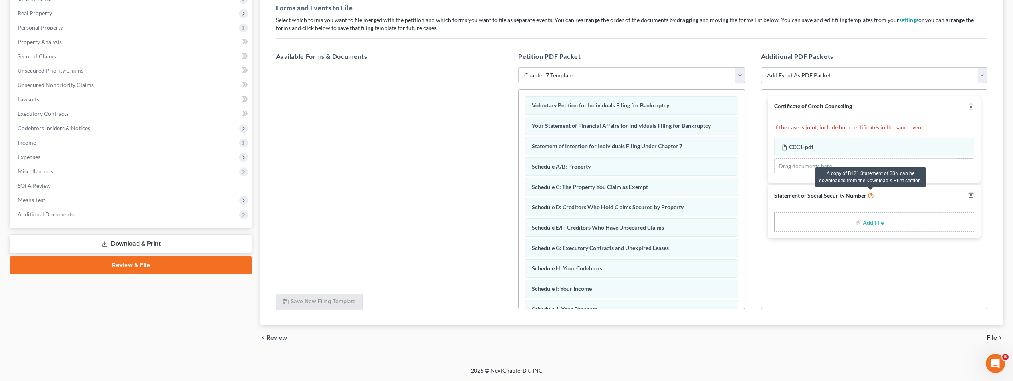
click at [871, 193] on icon at bounding box center [871, 195] width 6 height 8
click at [143, 241] on link "Download & Print" at bounding box center [131, 243] width 242 height 19
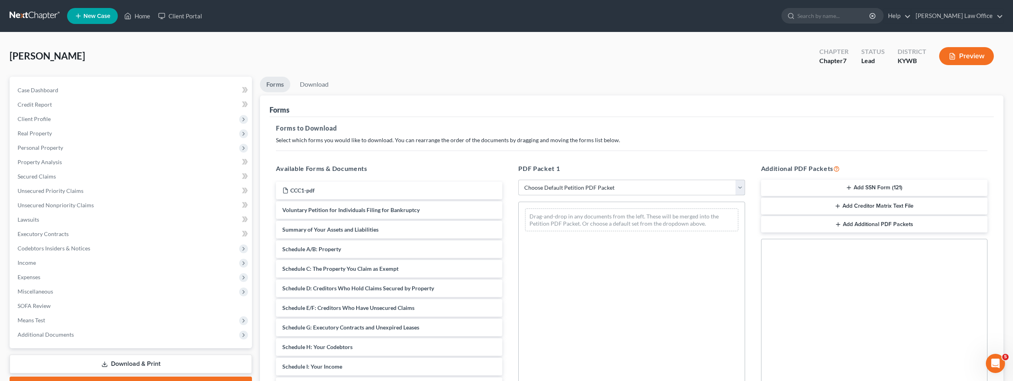
click at [577, 190] on select "Choose Default Petition PDF Packet Complete Bankruptcy Petition (all forms and …" at bounding box center [631, 188] width 226 height 16
click at [850, 186] on icon "button" at bounding box center [849, 187] width 6 height 6
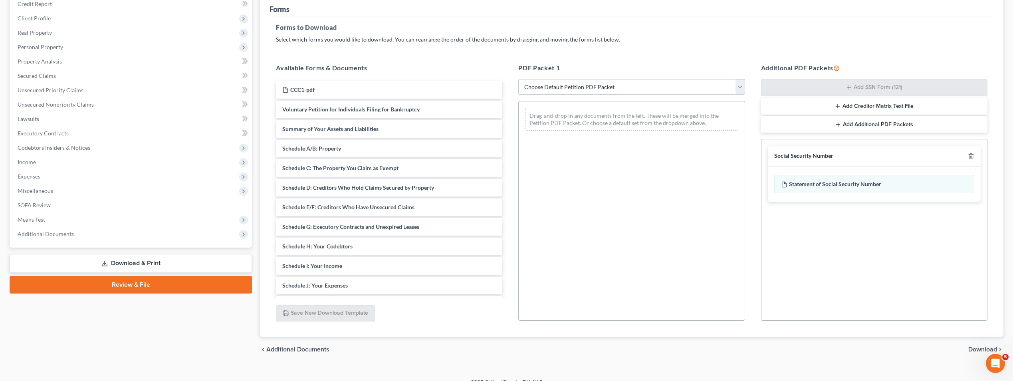
scroll to position [112, 0]
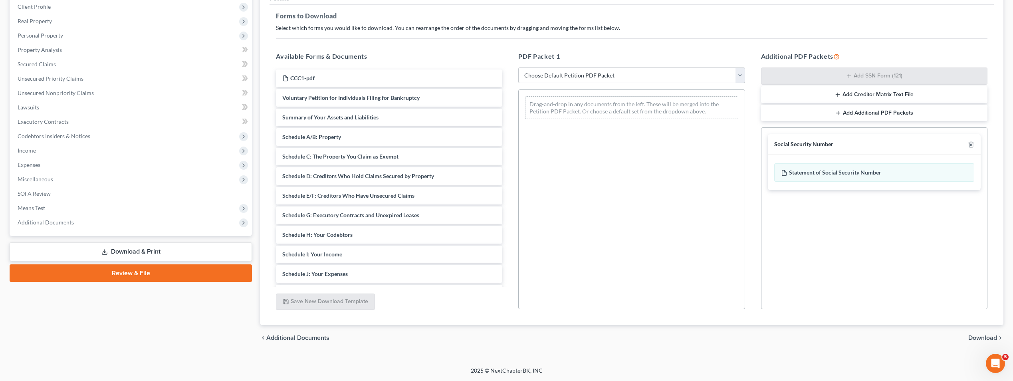
click at [982, 337] on span "Download" at bounding box center [982, 338] width 29 height 6
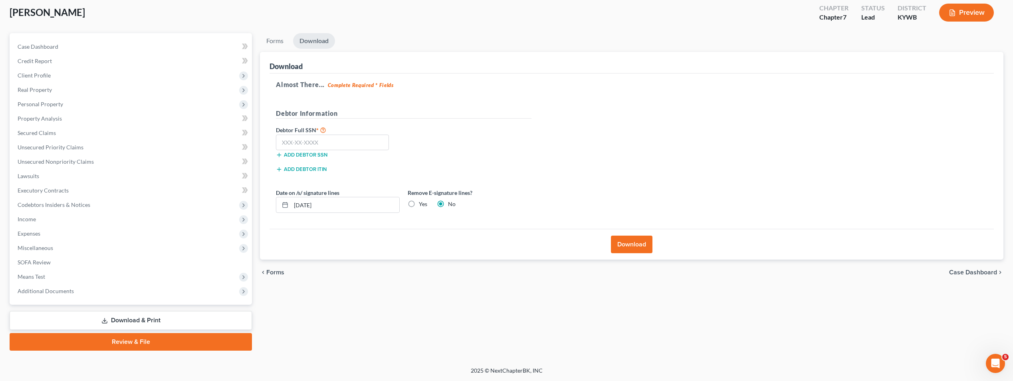
scroll to position [44, 0]
click at [348, 143] on input "text" at bounding box center [332, 143] width 113 height 16
type input "360-78-7880"
drag, startPoint x: 305, startPoint y: 205, endPoint x: 333, endPoint y: 212, distance: 29.1
click at [313, 208] on input "09/08/2025" at bounding box center [345, 204] width 108 height 15
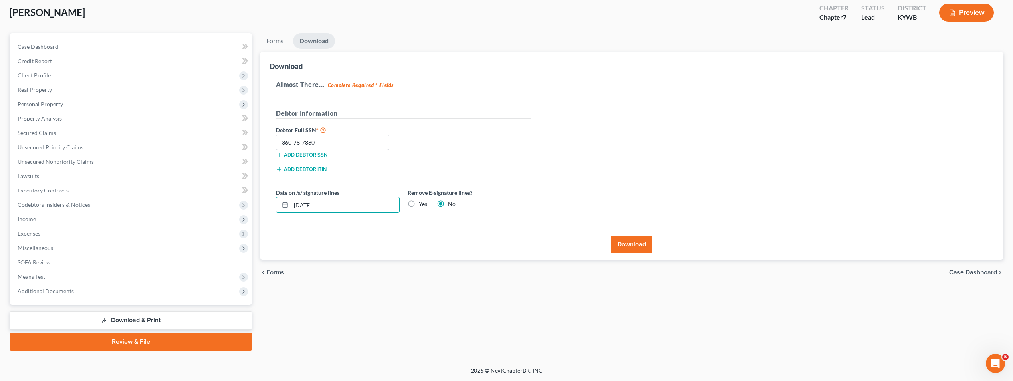
type input "09/07/2025"
click at [623, 244] on button "Download" at bounding box center [632, 245] width 42 height 18
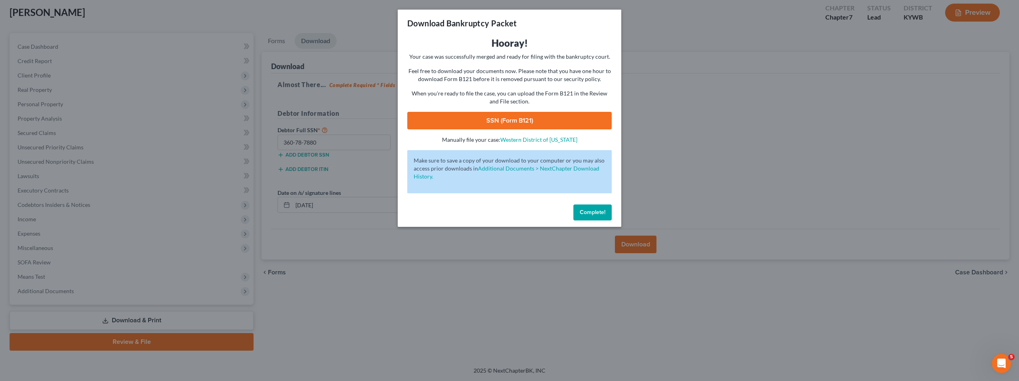
click at [520, 119] on link "SSN (Form B121)" at bounding box center [509, 121] width 204 height 18
click at [600, 214] on span "Complete!" at bounding box center [593, 212] width 26 height 7
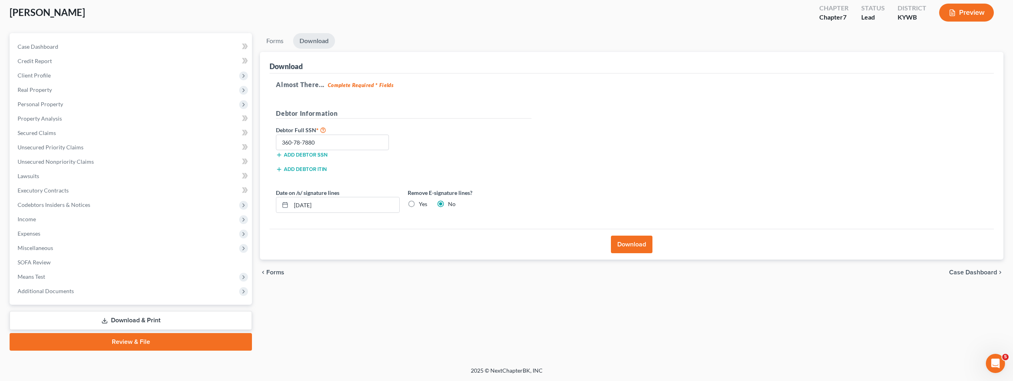
click at [163, 339] on link "Review & File" at bounding box center [131, 342] width 242 height 18
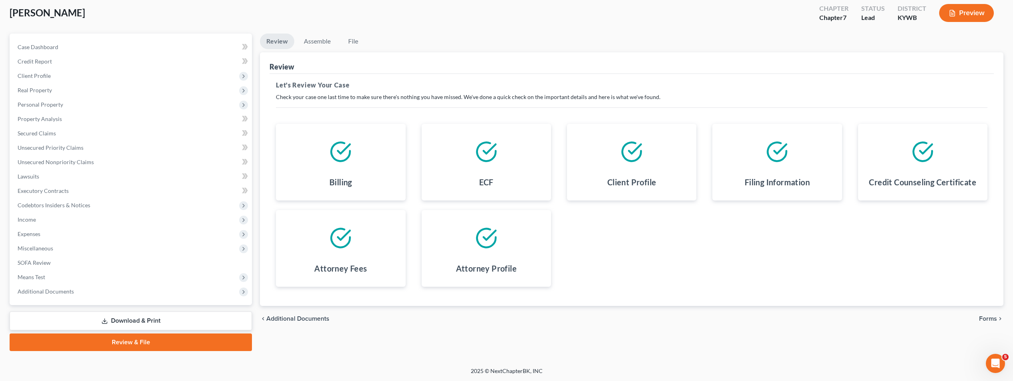
scroll to position [44, 0]
click at [991, 317] on span "Forms" at bounding box center [988, 318] width 18 height 6
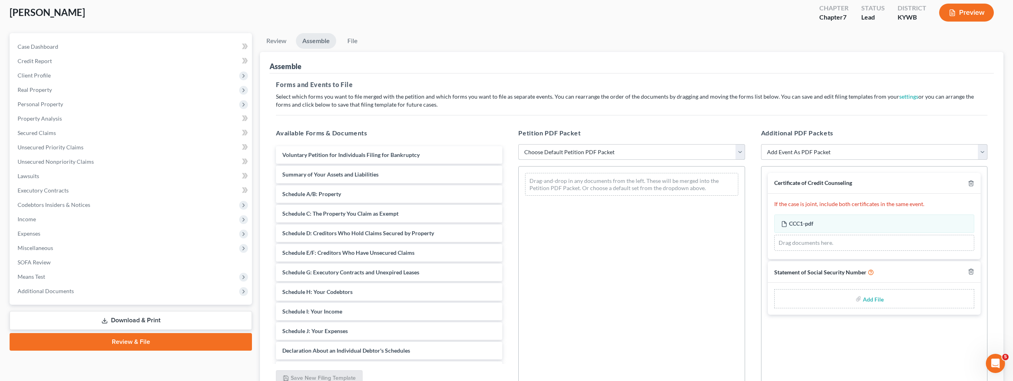
drag, startPoint x: 744, startPoint y: 151, endPoint x: 740, endPoint y: 157, distance: 6.5
click at [741, 156] on select "Choose Default Petition PDF Packet Emergency Filing (Voluntary Petition and Cre…" at bounding box center [631, 152] width 226 height 16
select select "1"
click at [518, 144] on select "Choose Default Petition PDF Packet Emergency Filing (Voluntary Petition and Cre…" at bounding box center [631, 152] width 226 height 16
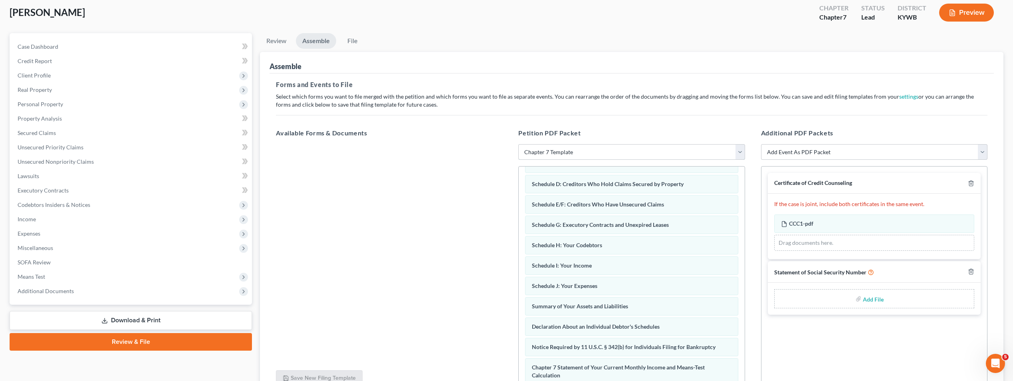
scroll to position [120, 0]
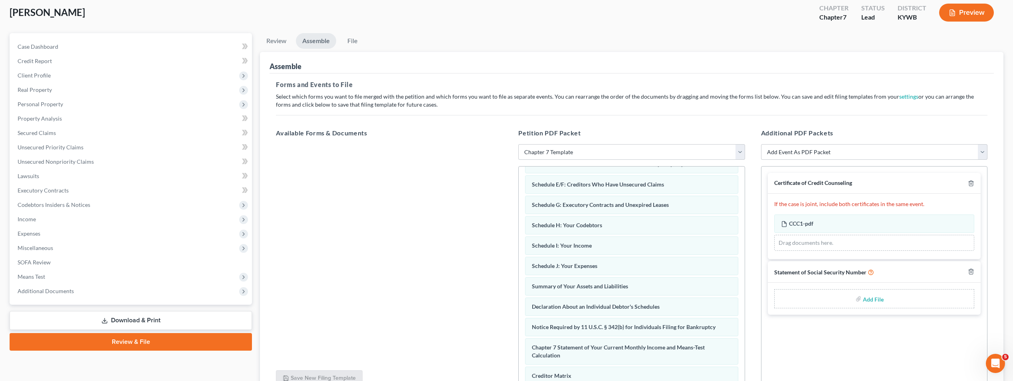
click at [863, 296] on label "Add File" at bounding box center [874, 300] width 22 height 14
click at [872, 301] on input "file" at bounding box center [872, 298] width 19 height 14
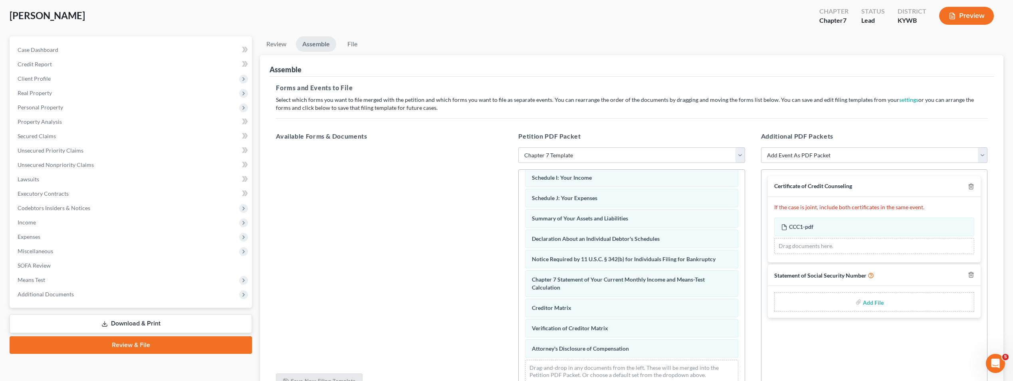
scroll to position [191, 0]
click at [988, 362] on icon "Open Intercom Messenger" at bounding box center [994, 362] width 13 height 13
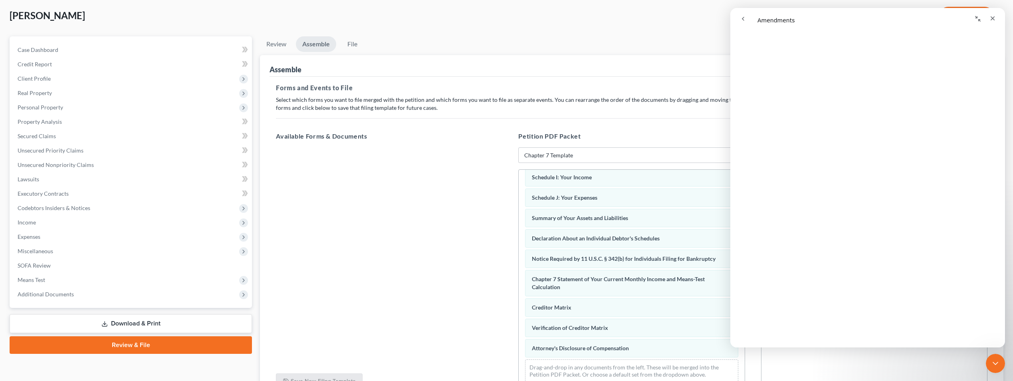
scroll to position [862, 0]
click at [994, 18] on icon "Close" at bounding box center [992, 18] width 6 height 6
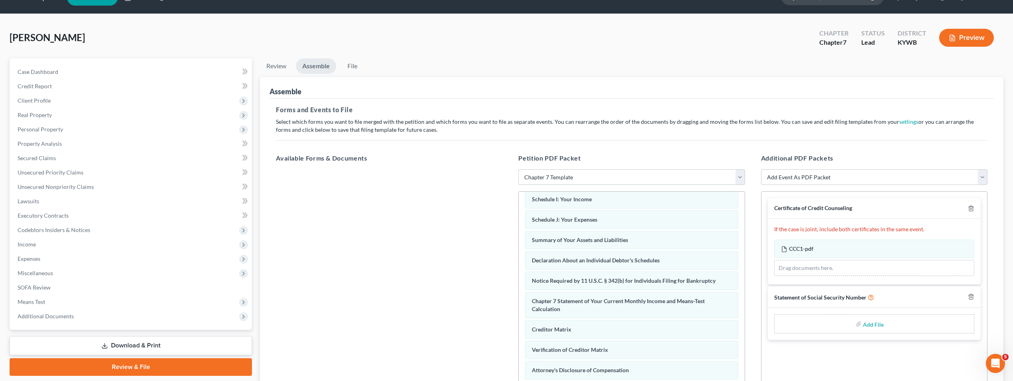
scroll to position [0, 0]
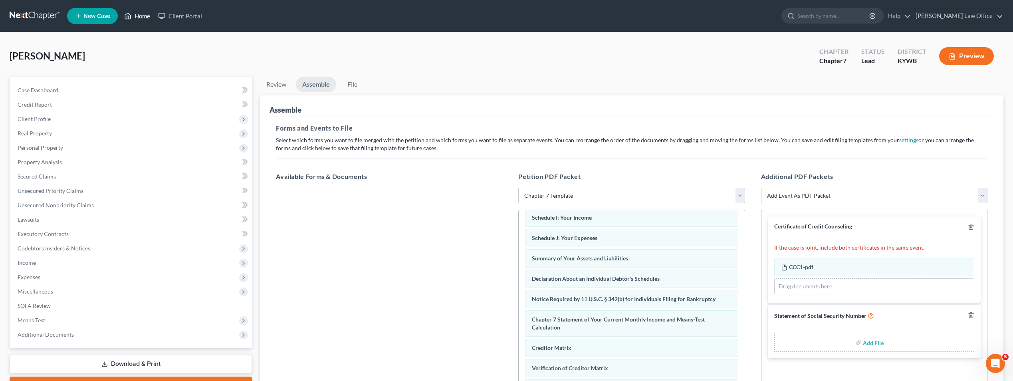
click at [139, 14] on link "Home" at bounding box center [137, 16] width 34 height 14
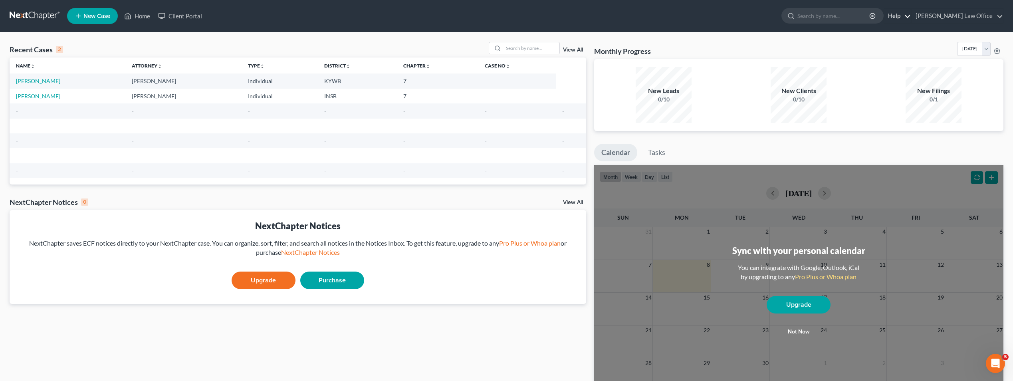
click at [911, 18] on link "Help" at bounding box center [897, 16] width 27 height 14
click at [911, 33] on link "Help Center" at bounding box center [878, 33] width 63 height 14
click at [33, 80] on link "Hopkins, Yvette" at bounding box center [38, 80] width 44 height 7
select select "1"
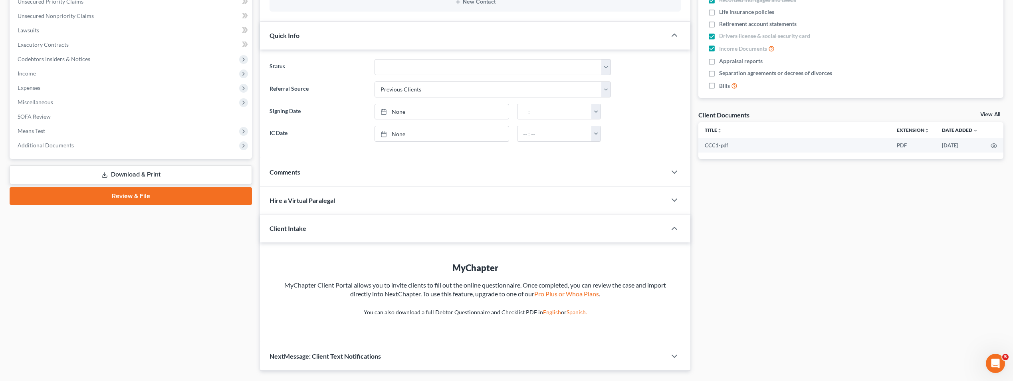
scroll to position [209, 0]
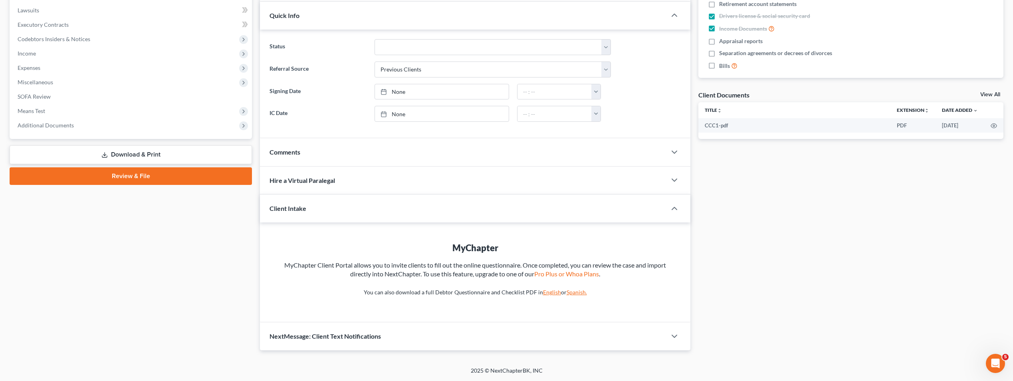
click at [156, 177] on link "Review & File" at bounding box center [131, 176] width 242 height 18
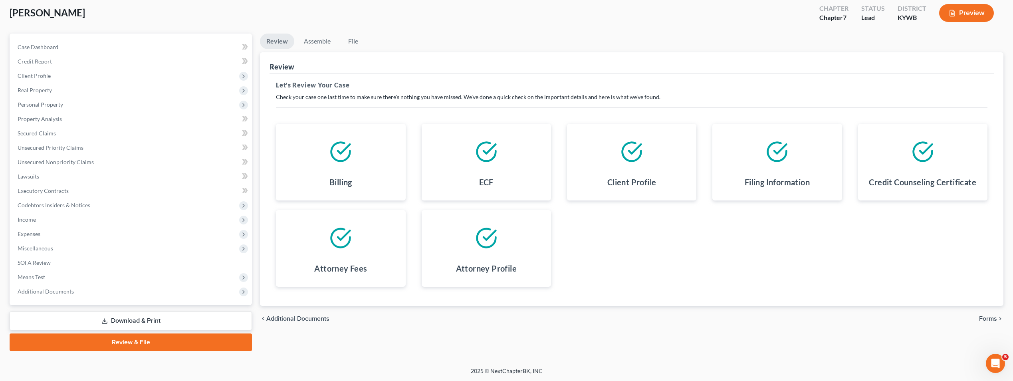
scroll to position [44, 0]
click at [996, 317] on span "Forms" at bounding box center [988, 318] width 18 height 6
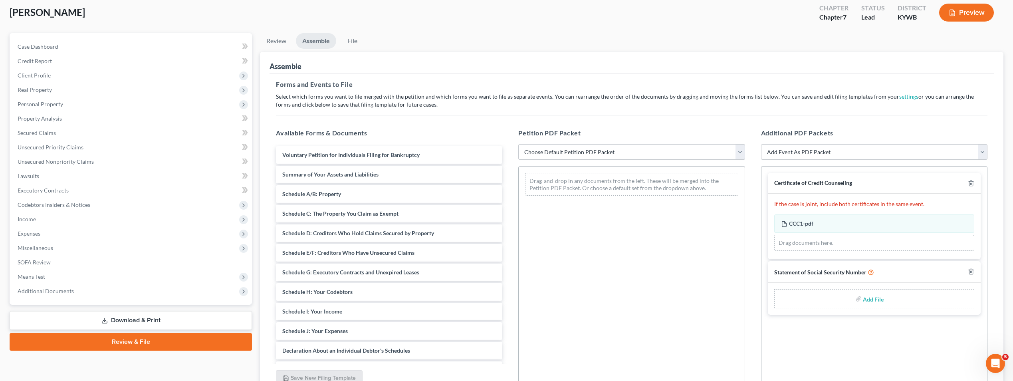
click at [740, 152] on select "Choose Default Petition PDF Packet Emergency Filing (Voluntary Petition and Cre…" at bounding box center [631, 152] width 226 height 16
select select "1"
click at [518, 144] on select "Choose Default Petition PDF Packet Emergency Filing (Voluntary Petition and Cre…" at bounding box center [631, 152] width 226 height 16
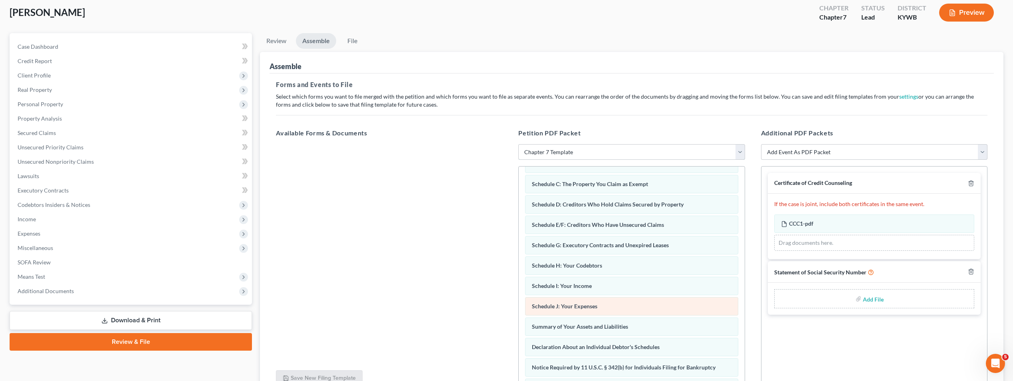
scroll to position [80, 0]
click at [870, 300] on input "file" at bounding box center [872, 298] width 19 height 14
type input "C:\fakepath\form 121.pdf"
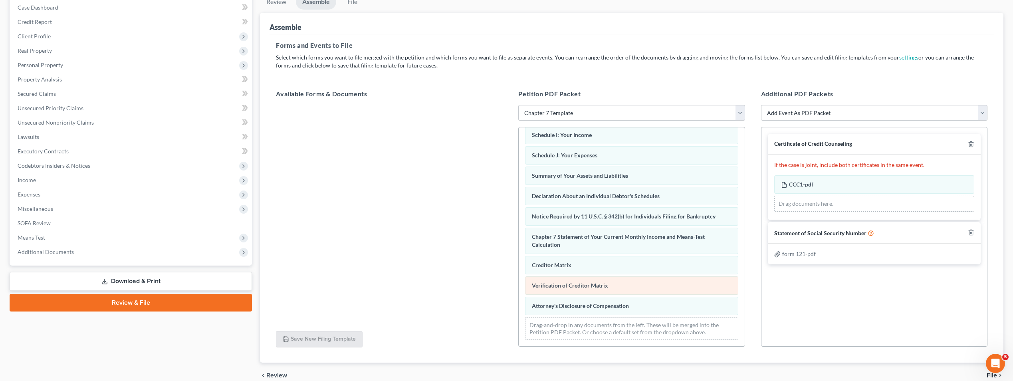
scroll to position [120, 0]
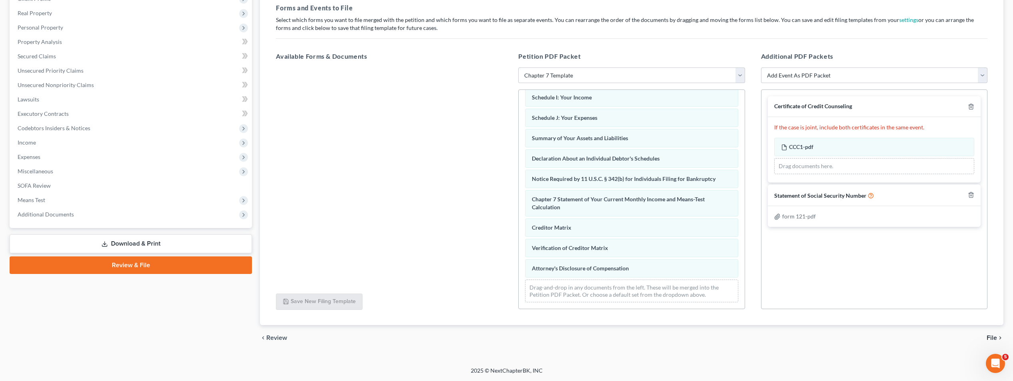
click at [995, 339] on span "File" at bounding box center [992, 338] width 10 height 6
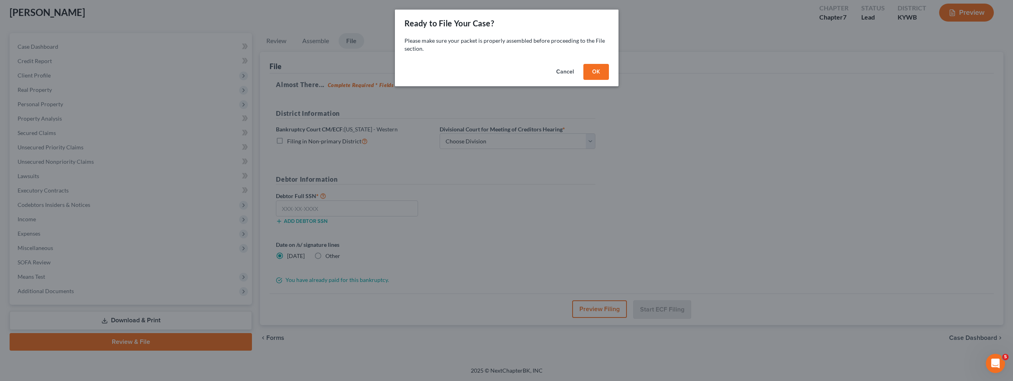
scroll to position [44, 0]
click at [567, 71] on button "Cancel" at bounding box center [568, 72] width 30 height 16
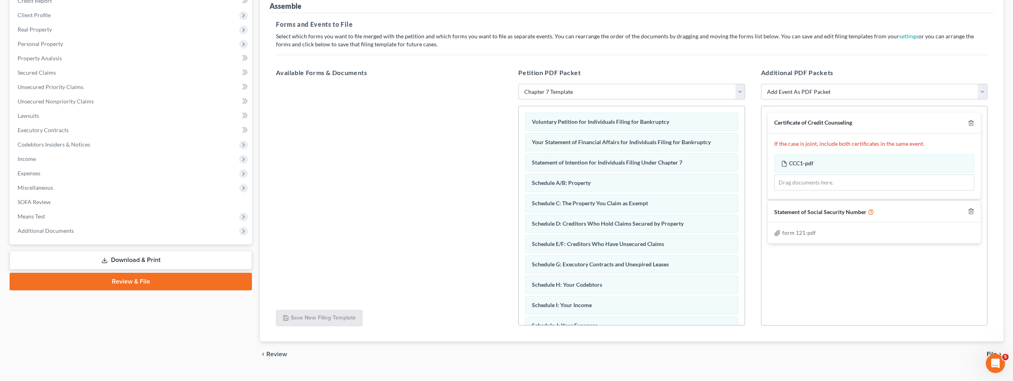
scroll to position [120, 0]
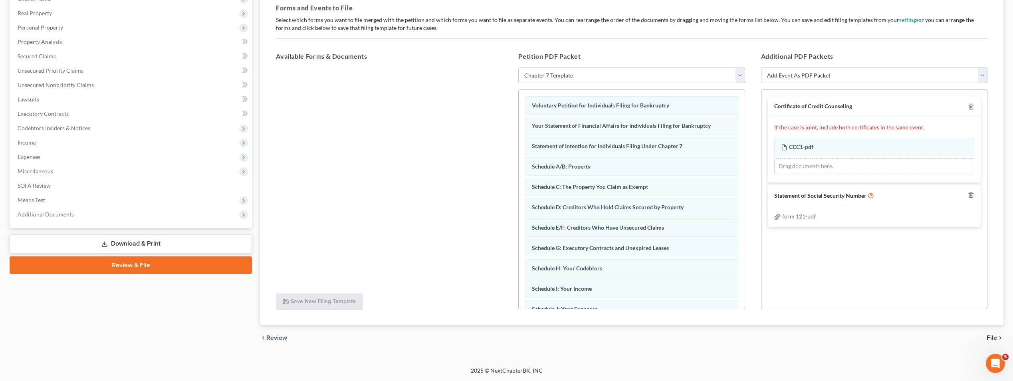
click at [991, 335] on span "File" at bounding box center [992, 338] width 10 height 6
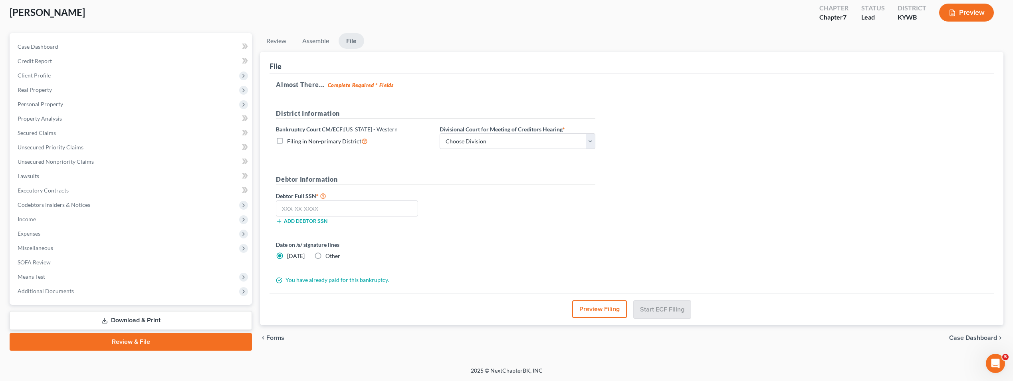
scroll to position [44, 0]
drag, startPoint x: 331, startPoint y: 214, endPoint x: 261, endPoint y: 212, distance: 69.9
click at [261, 212] on div "File Almost There... Complete Required * Fields District Information Bankruptcy…" at bounding box center [631, 188] width 743 height 273
type input "360-78-7880"
click at [391, 244] on label "Date on /s/ signature lines" at bounding box center [354, 244] width 156 height 8
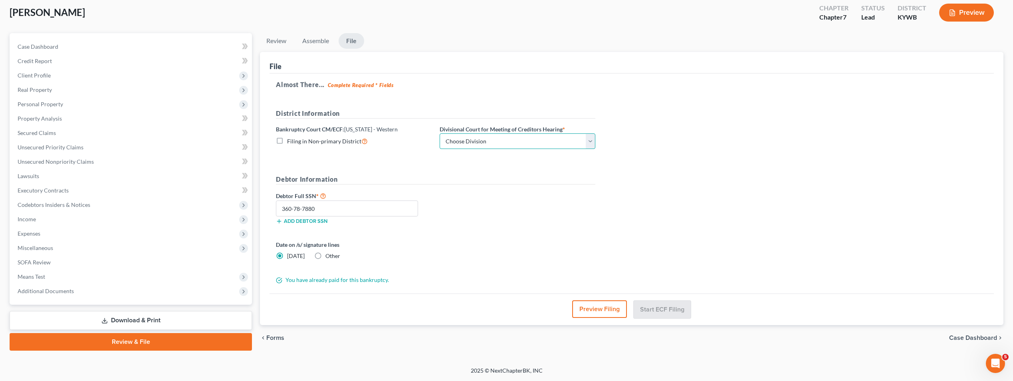
click at [588, 142] on select "Choose Division Bowling Green Louisville Owensboro Paducah" at bounding box center [518, 141] width 156 height 16
select select "1"
click at [440, 133] on select "Choose Division Bowling Green Louisville Owensboro Paducah" at bounding box center [518, 141] width 156 height 16
click at [660, 303] on button "Start ECF Filing" at bounding box center [662, 309] width 57 height 18
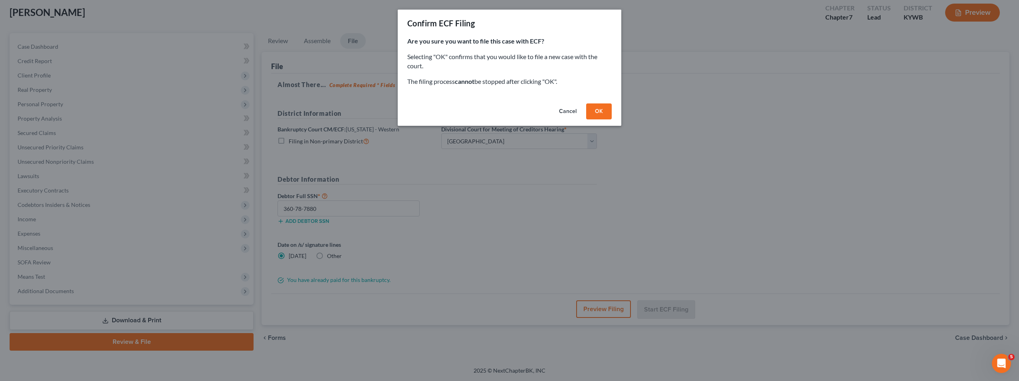
click at [568, 114] on button "Cancel" at bounding box center [568, 111] width 30 height 16
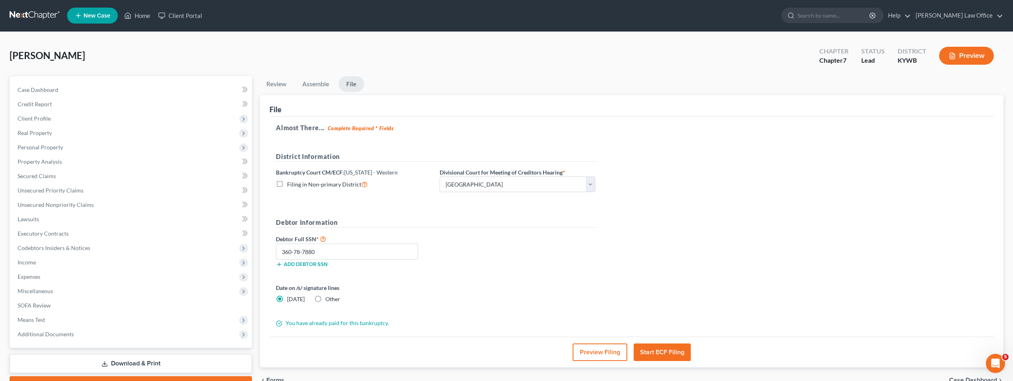
scroll to position [0, 0]
click at [911, 16] on link "Help" at bounding box center [897, 16] width 27 height 14
click at [891, 59] on link "Training Videos" at bounding box center [878, 60] width 63 height 14
click at [911, 16] on link "Help" at bounding box center [897, 16] width 27 height 14
click at [899, 59] on link "Training Videos" at bounding box center [878, 60] width 63 height 14
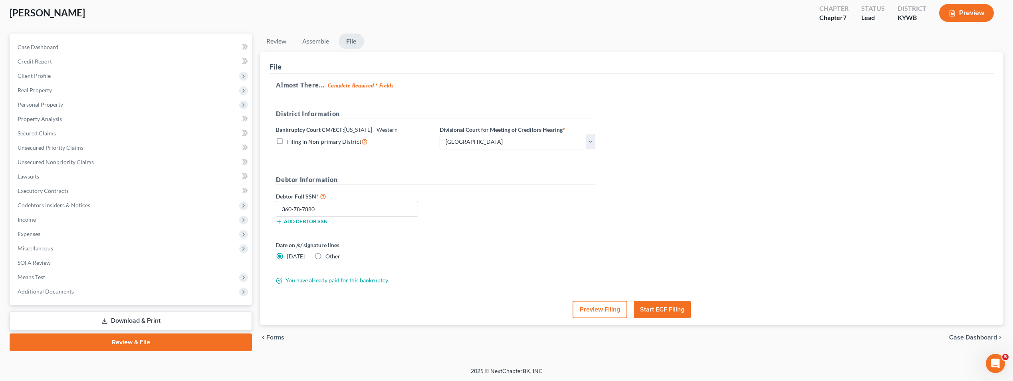
scroll to position [44, 0]
click at [657, 309] on button "Start ECF Filing" at bounding box center [662, 309] width 57 height 18
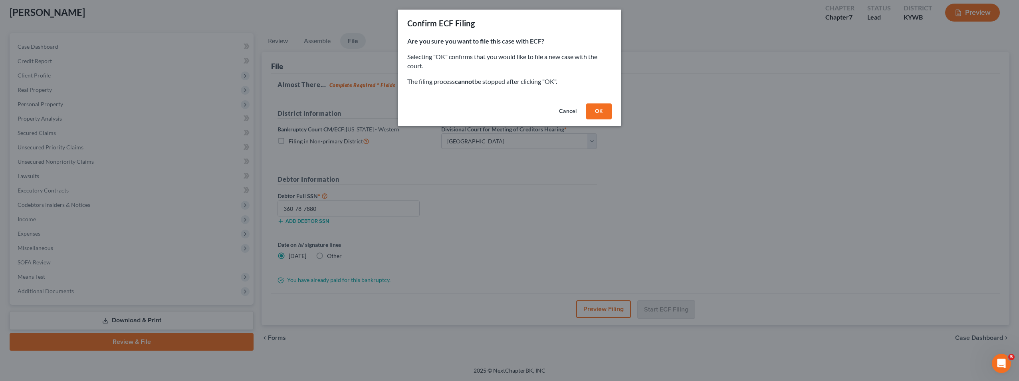
click at [596, 111] on button "OK" at bounding box center [599, 111] width 26 height 16
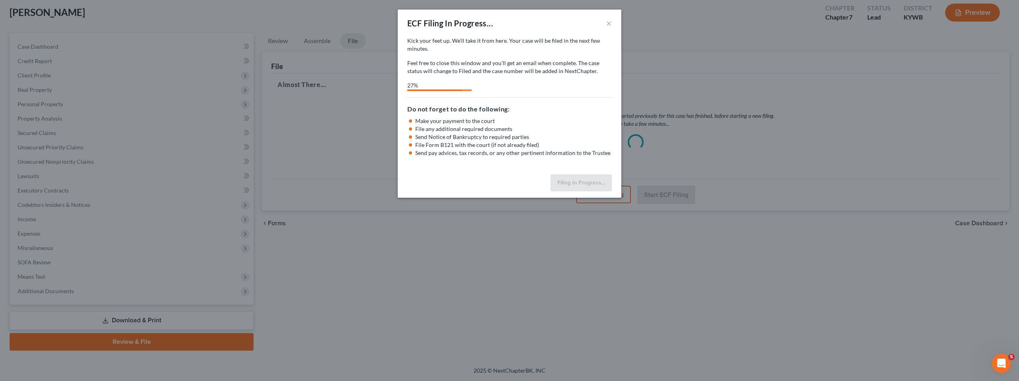
select select "1"
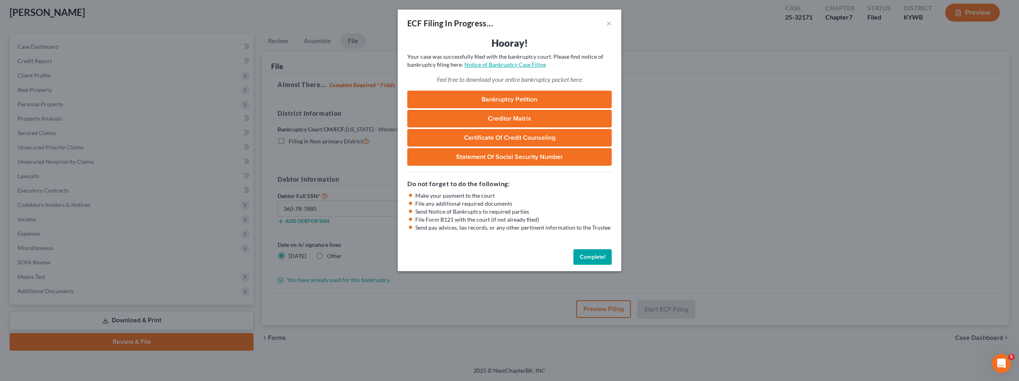
click at [487, 65] on link "Notice of Bankruptcy Case Filing" at bounding box center [504, 64] width 81 height 7
click at [600, 254] on button "Complete!" at bounding box center [592, 257] width 38 height 16
